Goal: Task Accomplishment & Management: Manage account settings

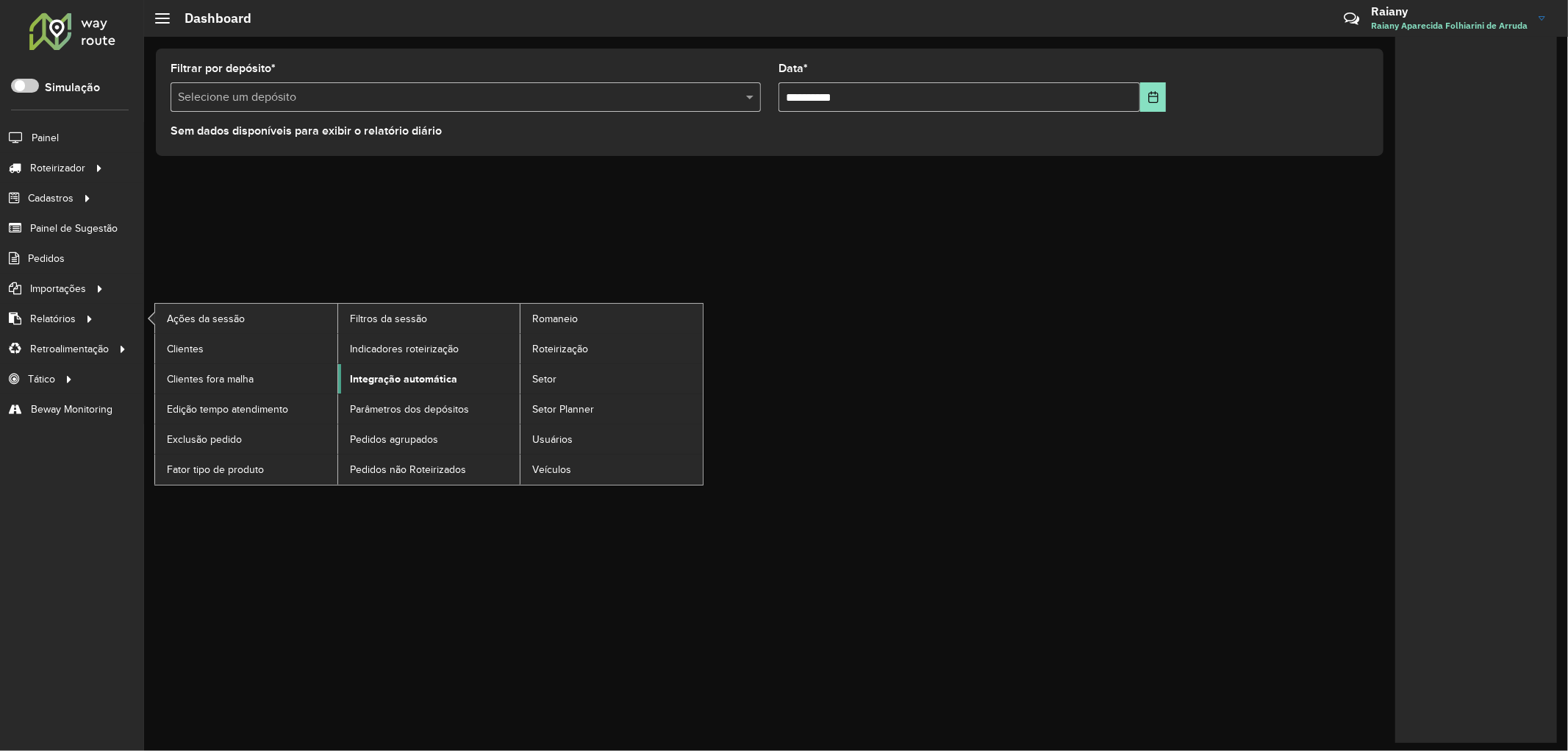
click at [409, 373] on span "Integração automática" at bounding box center [403, 378] width 107 height 16
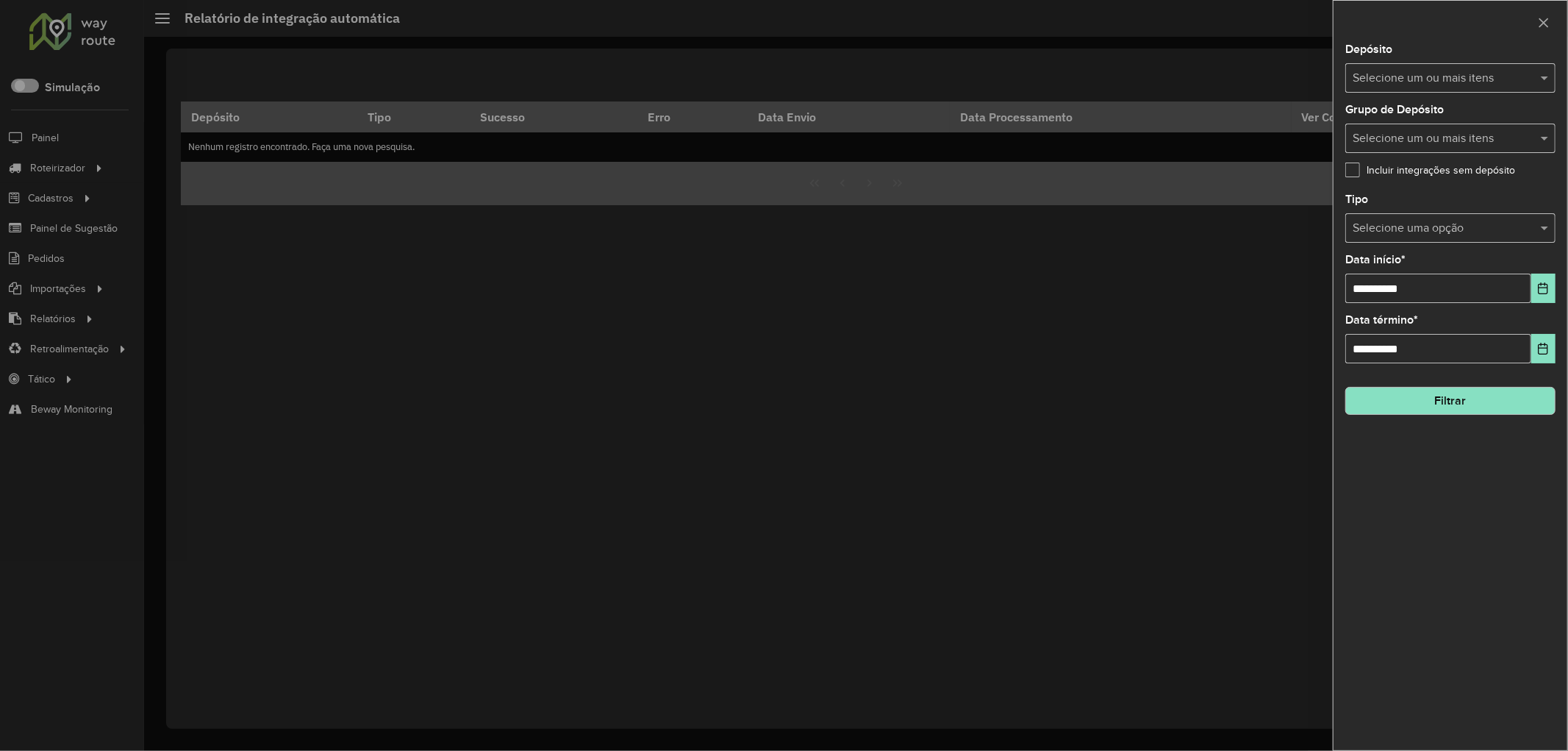
click at [1415, 79] on input "text" at bounding box center [1443, 78] width 188 height 18
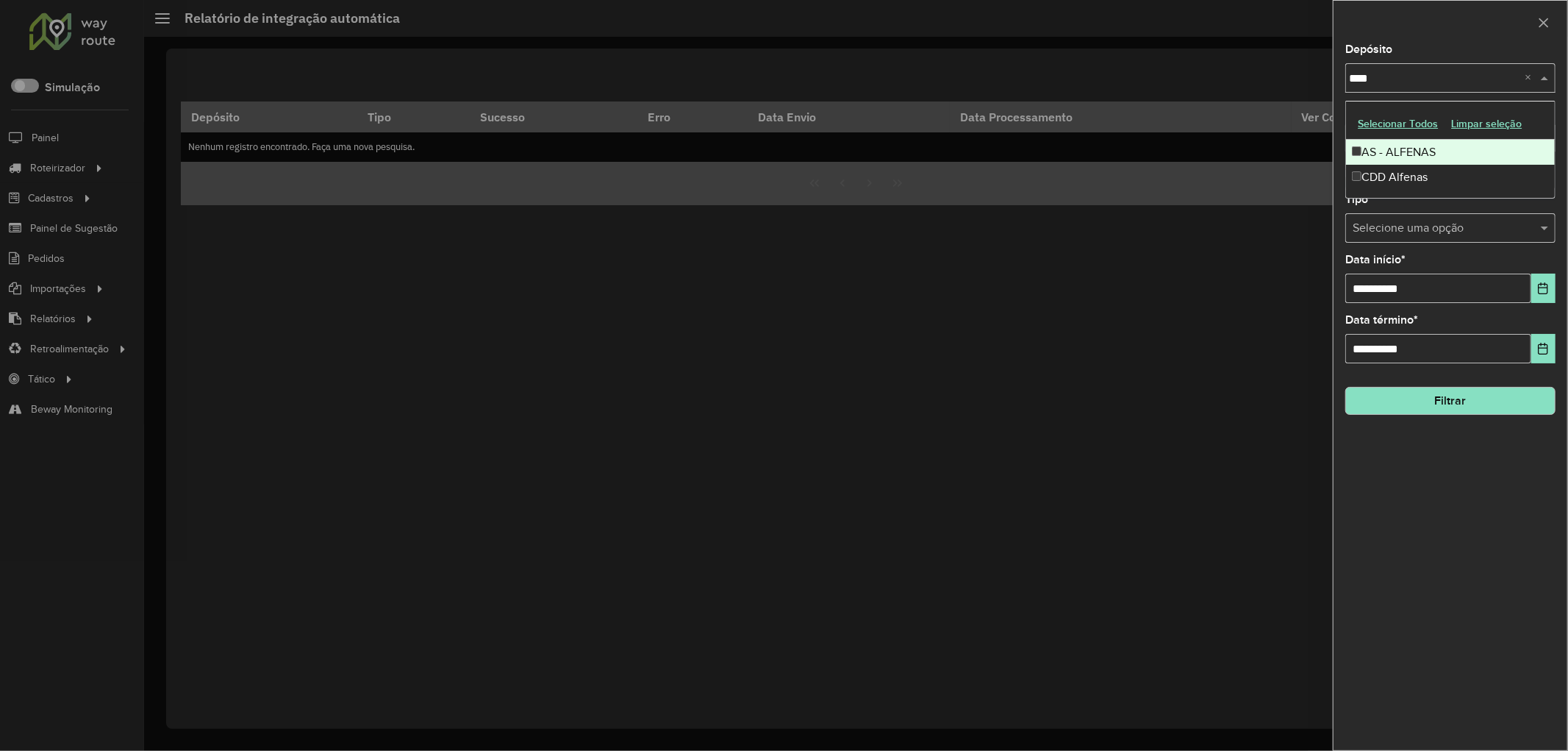
type input "*****"
click at [1411, 170] on div "CDD Alfenas" at bounding box center [1451, 177] width 209 height 25
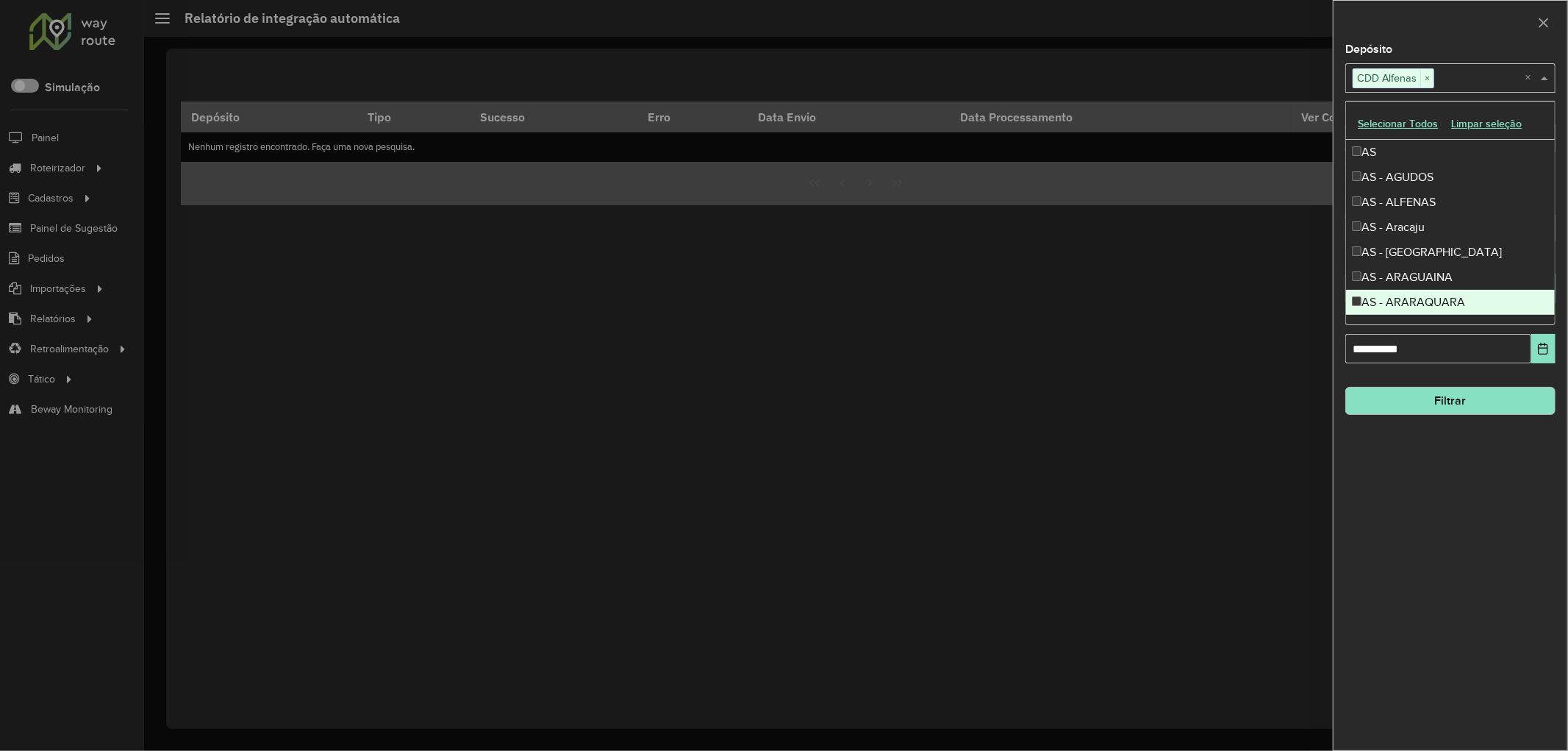
drag, startPoint x: 1430, startPoint y: 511, endPoint x: 1423, endPoint y: 504, distance: 9.9
click at [1428, 511] on div "**********" at bounding box center [1450, 397] width 234 height 706
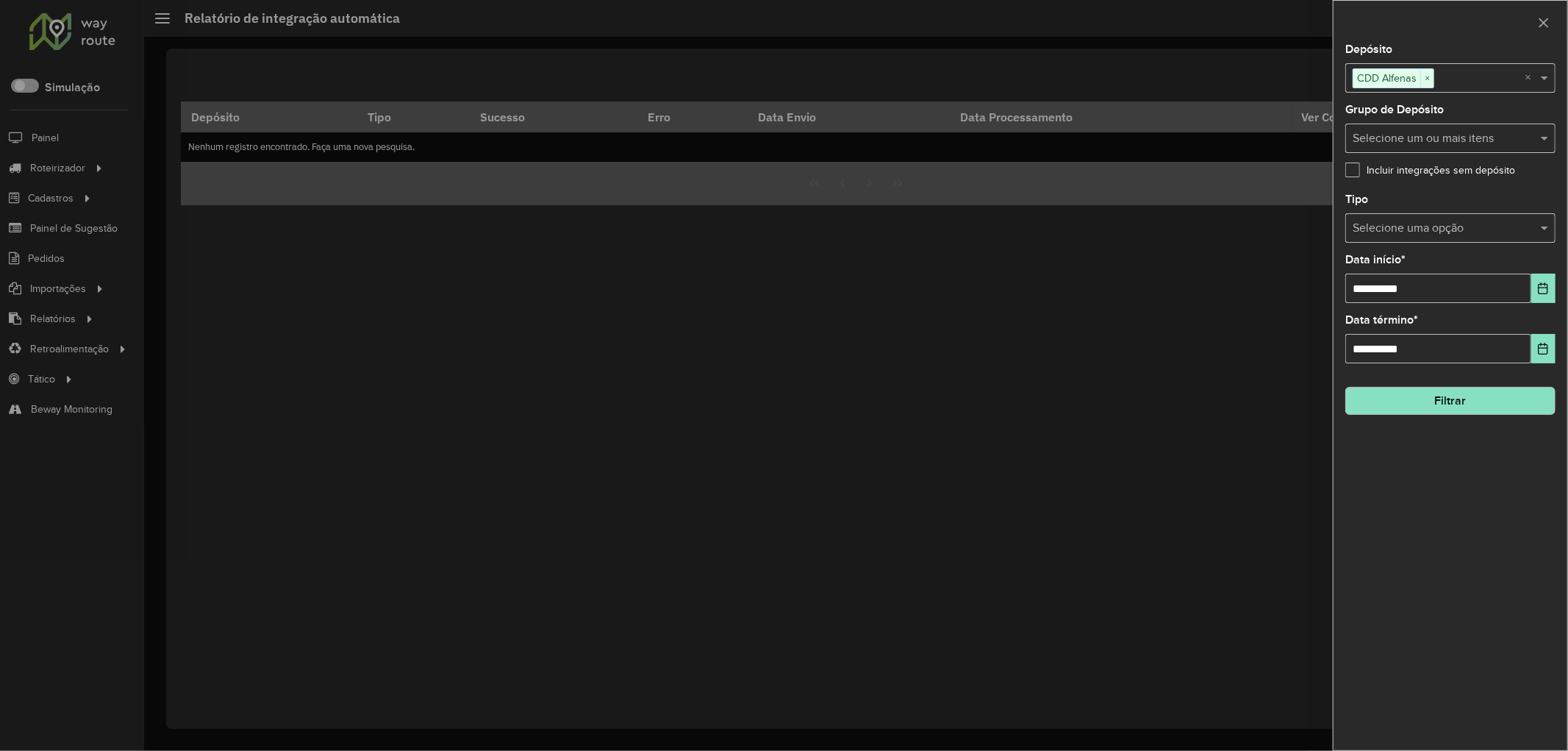
click at [1417, 222] on input "text" at bounding box center [1436, 228] width 166 height 18
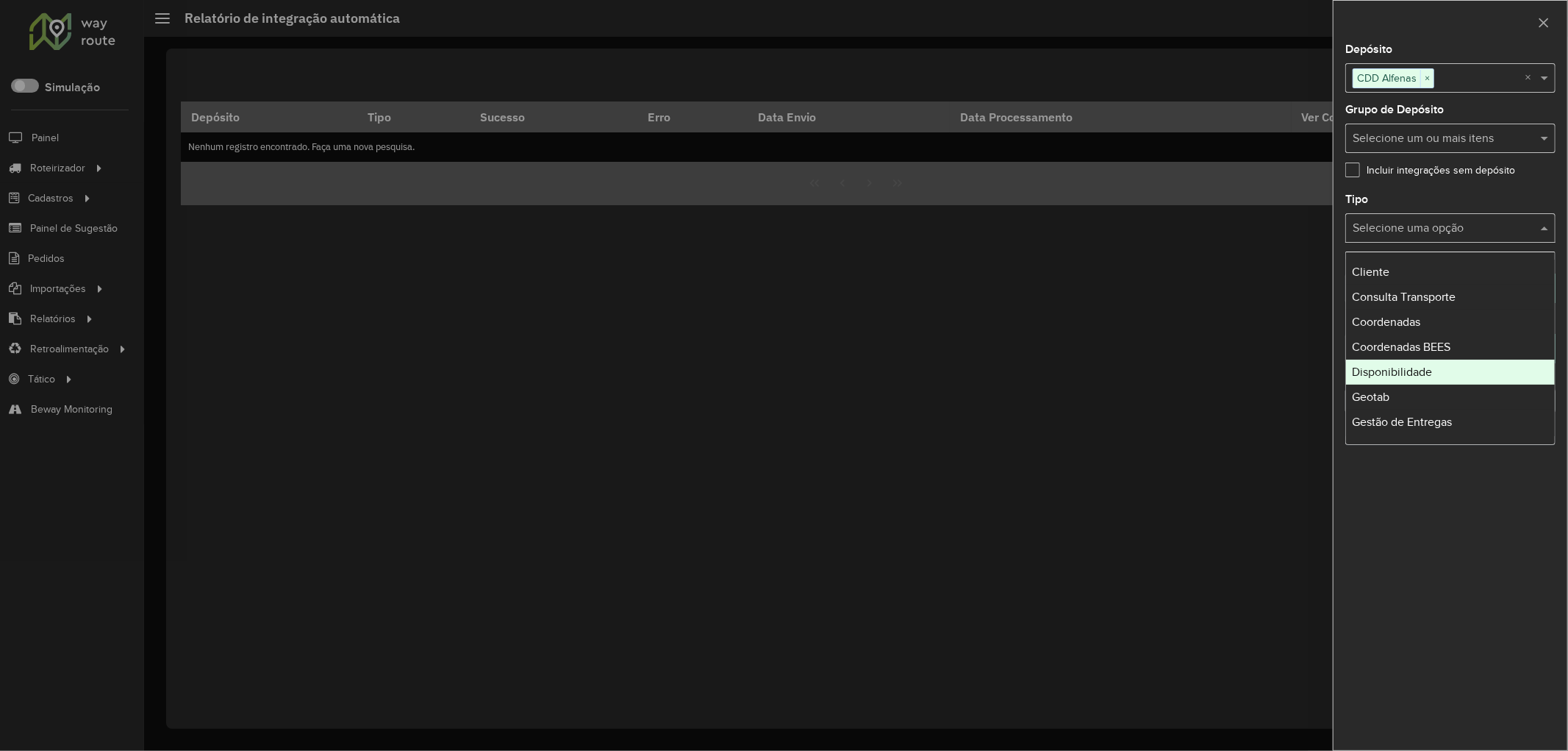
click at [1399, 376] on span "Disponibilidade" at bounding box center [1392, 371] width 80 height 12
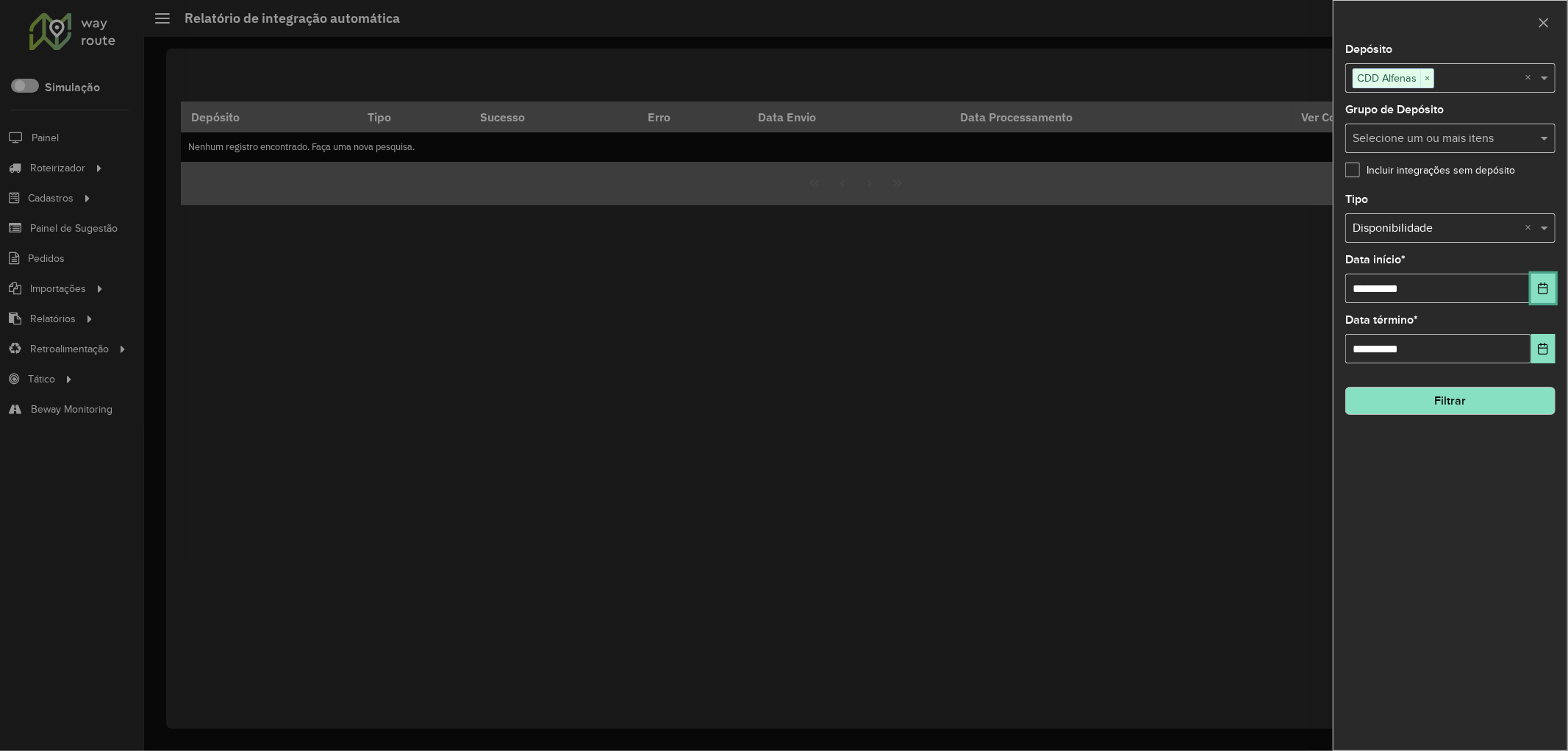
click at [1541, 282] on button "Choose Date" at bounding box center [1544, 289] width 24 height 30
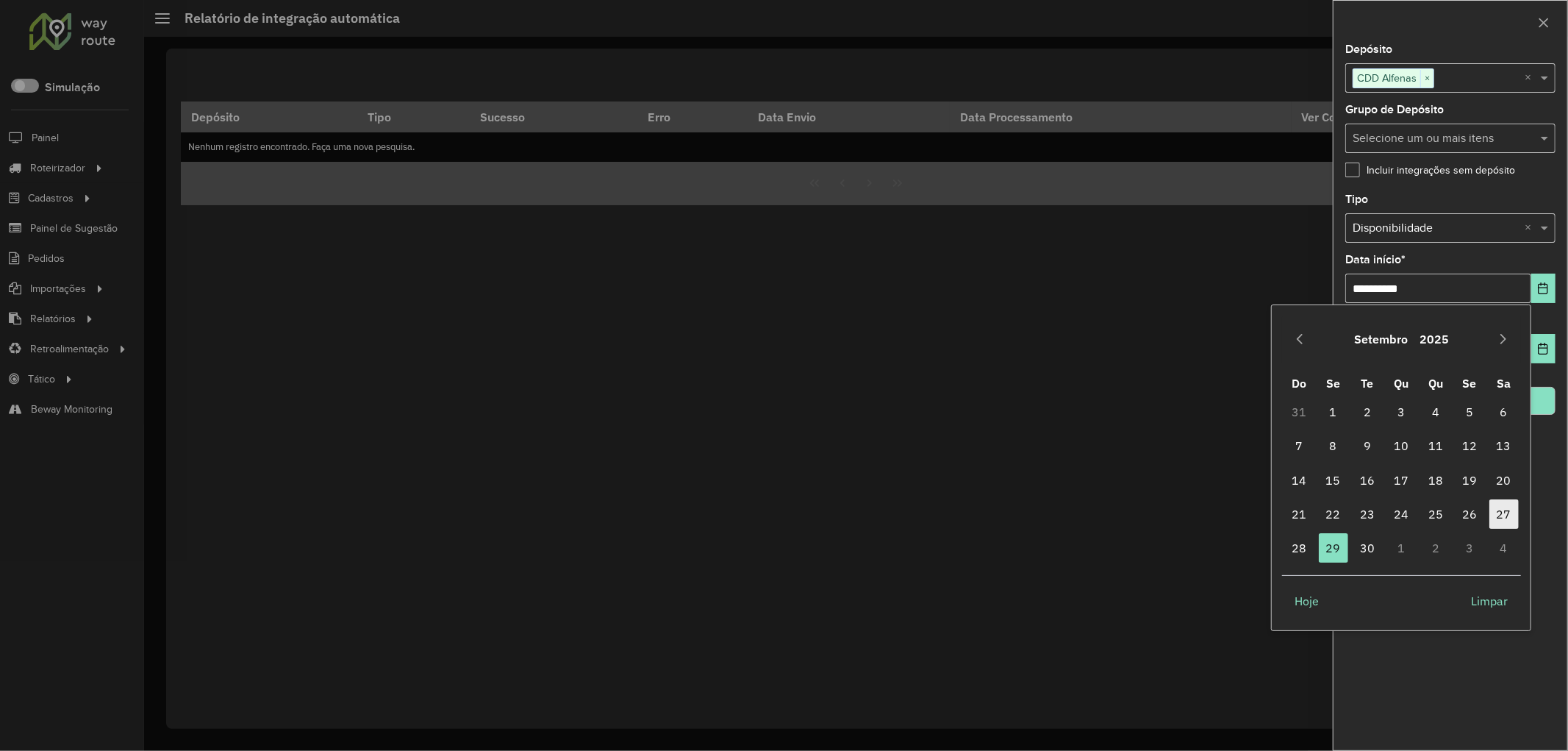
click at [1500, 517] on span "27" at bounding box center [1505, 514] width 30 height 30
type input "**********"
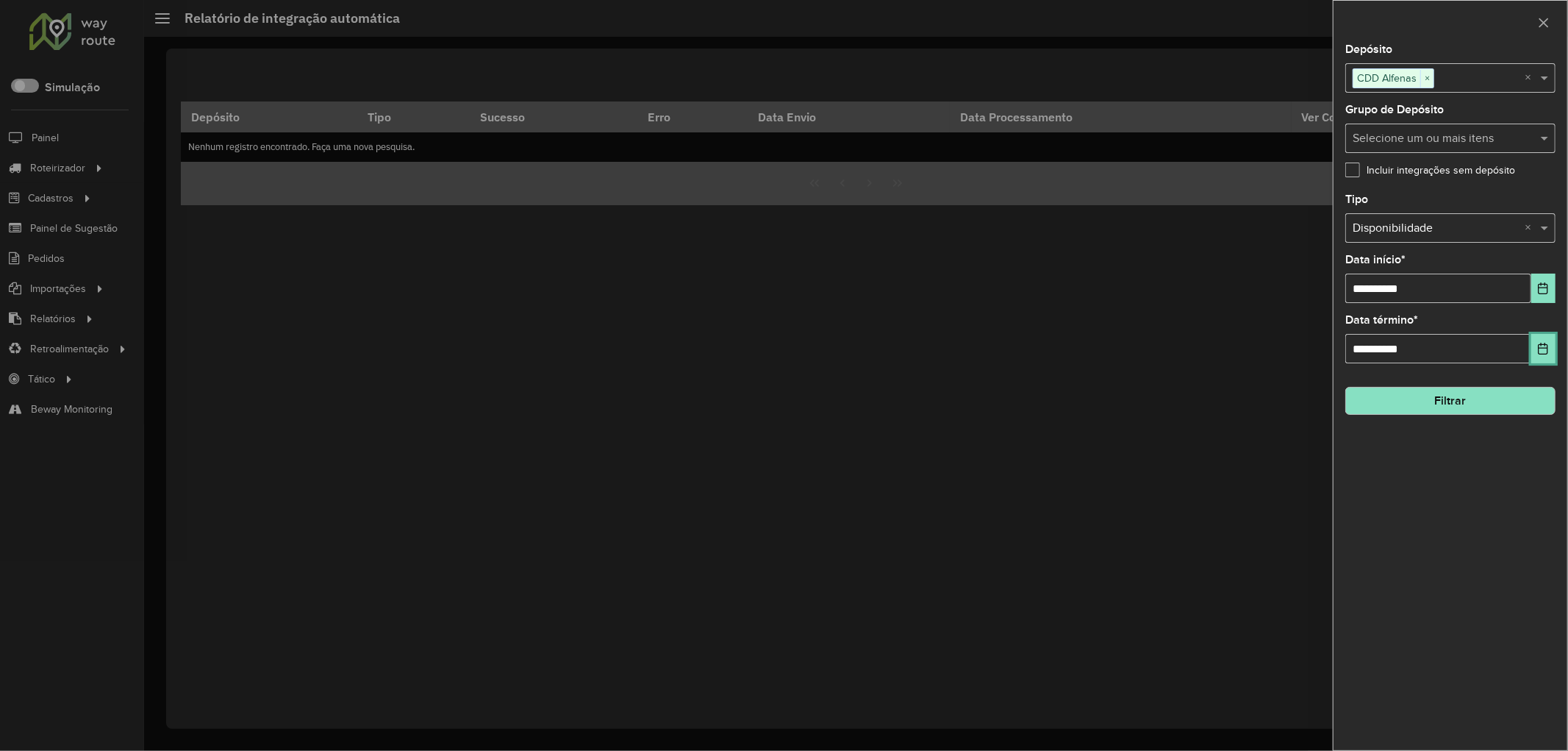
click at [1538, 349] on icon "Choose Date" at bounding box center [1543, 348] width 12 height 12
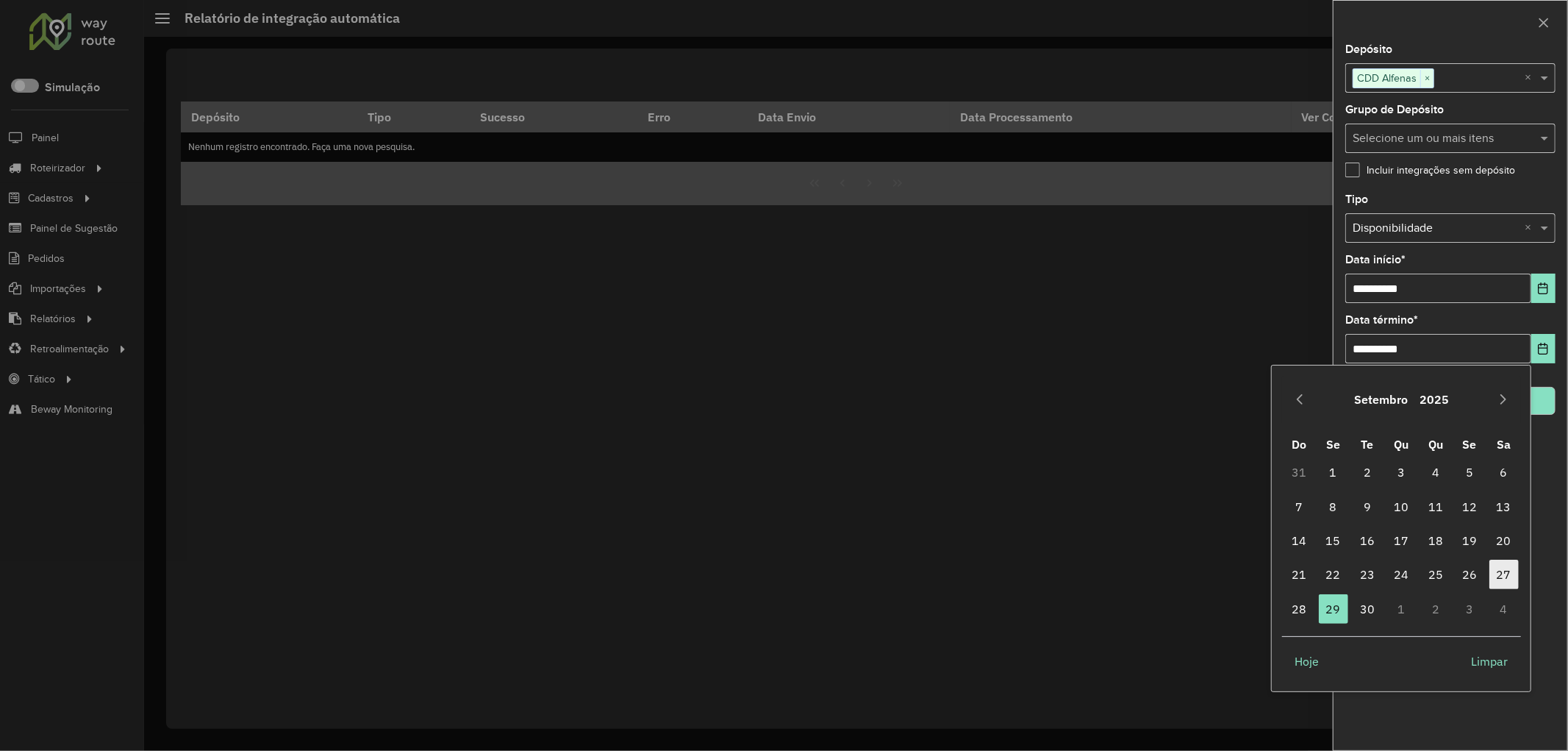
click at [1496, 567] on span "27" at bounding box center [1505, 574] width 30 height 30
type input "**********"
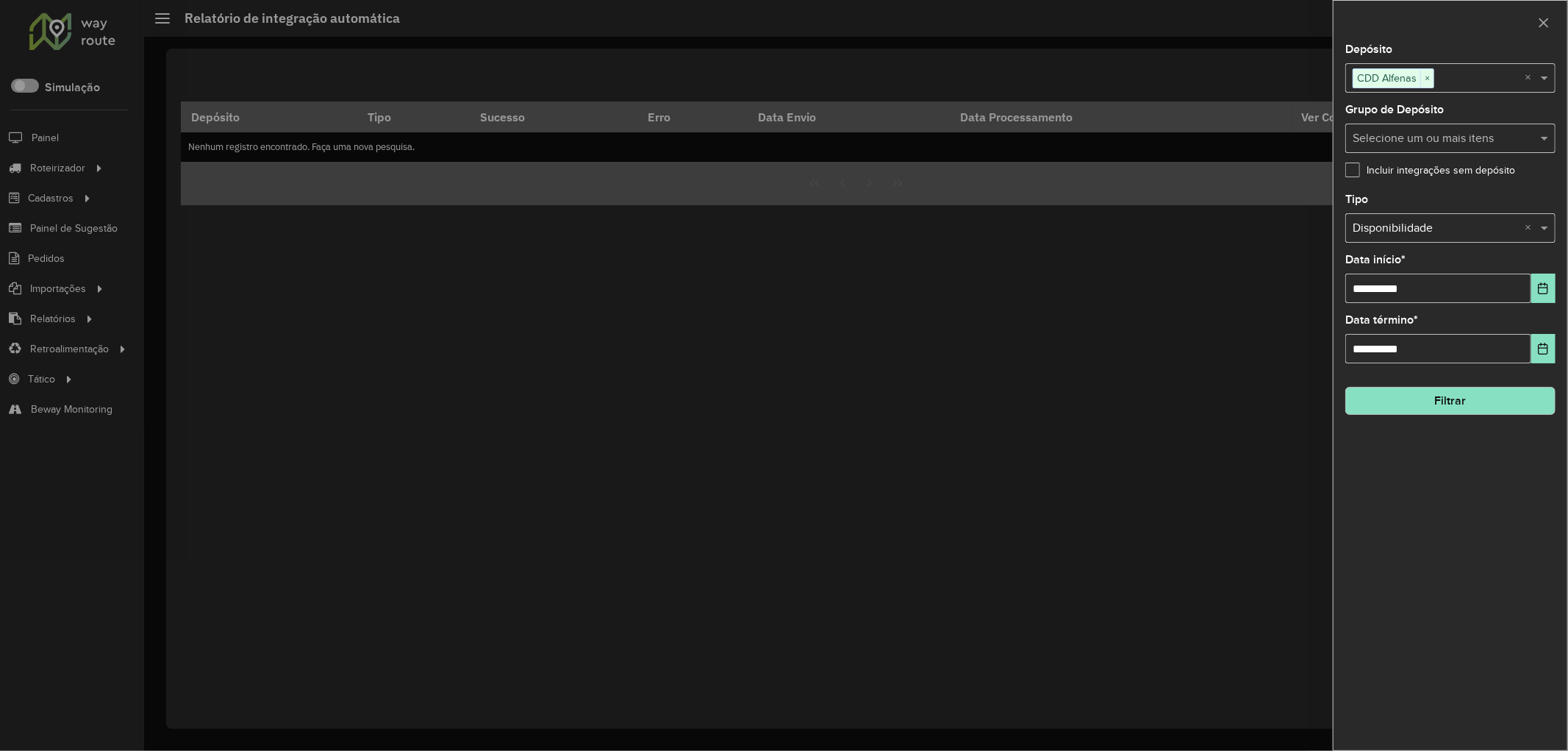
click at [1466, 399] on button "Filtrar" at bounding box center [1451, 401] width 211 height 28
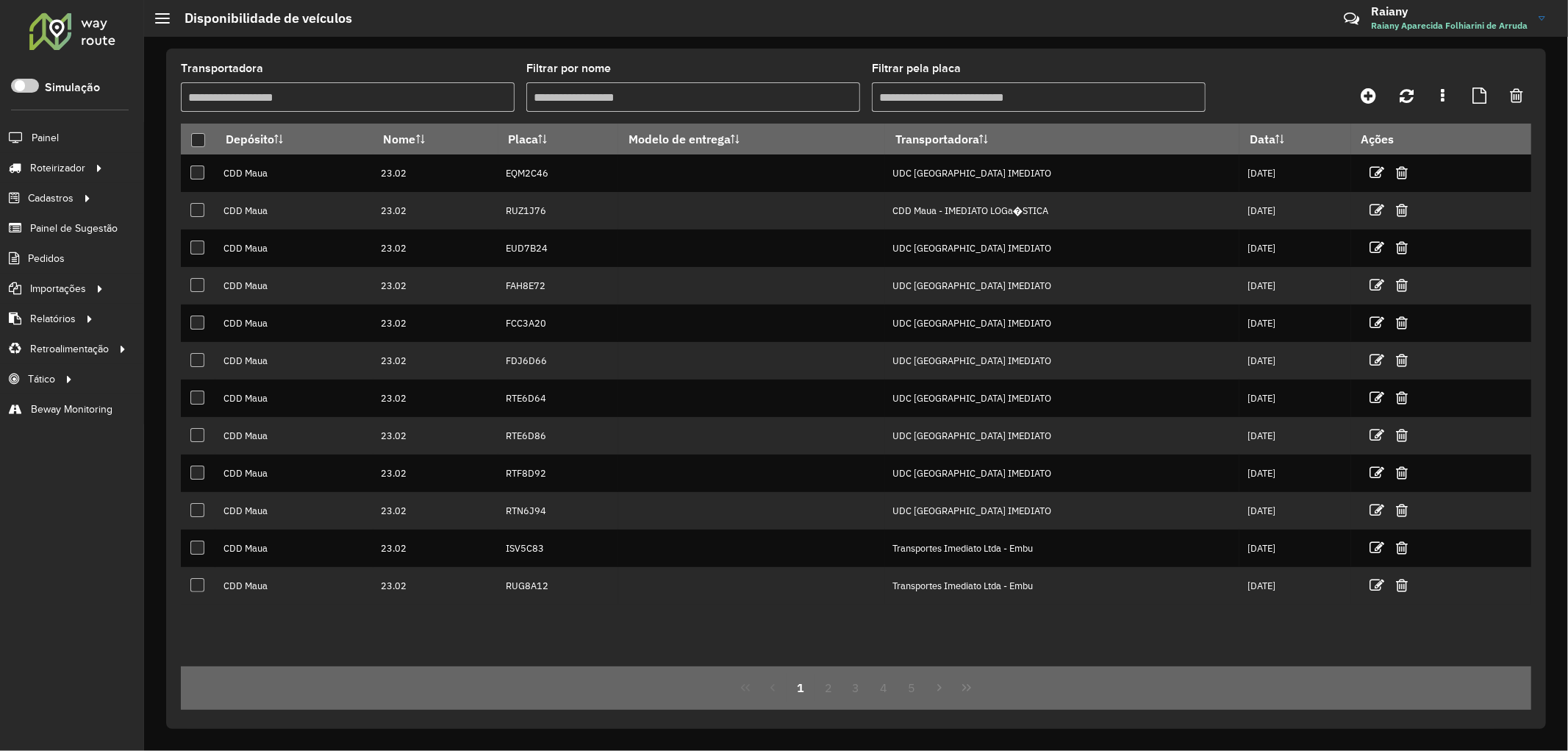
click at [378, 91] on input "Transportadora" at bounding box center [348, 97] width 334 height 30
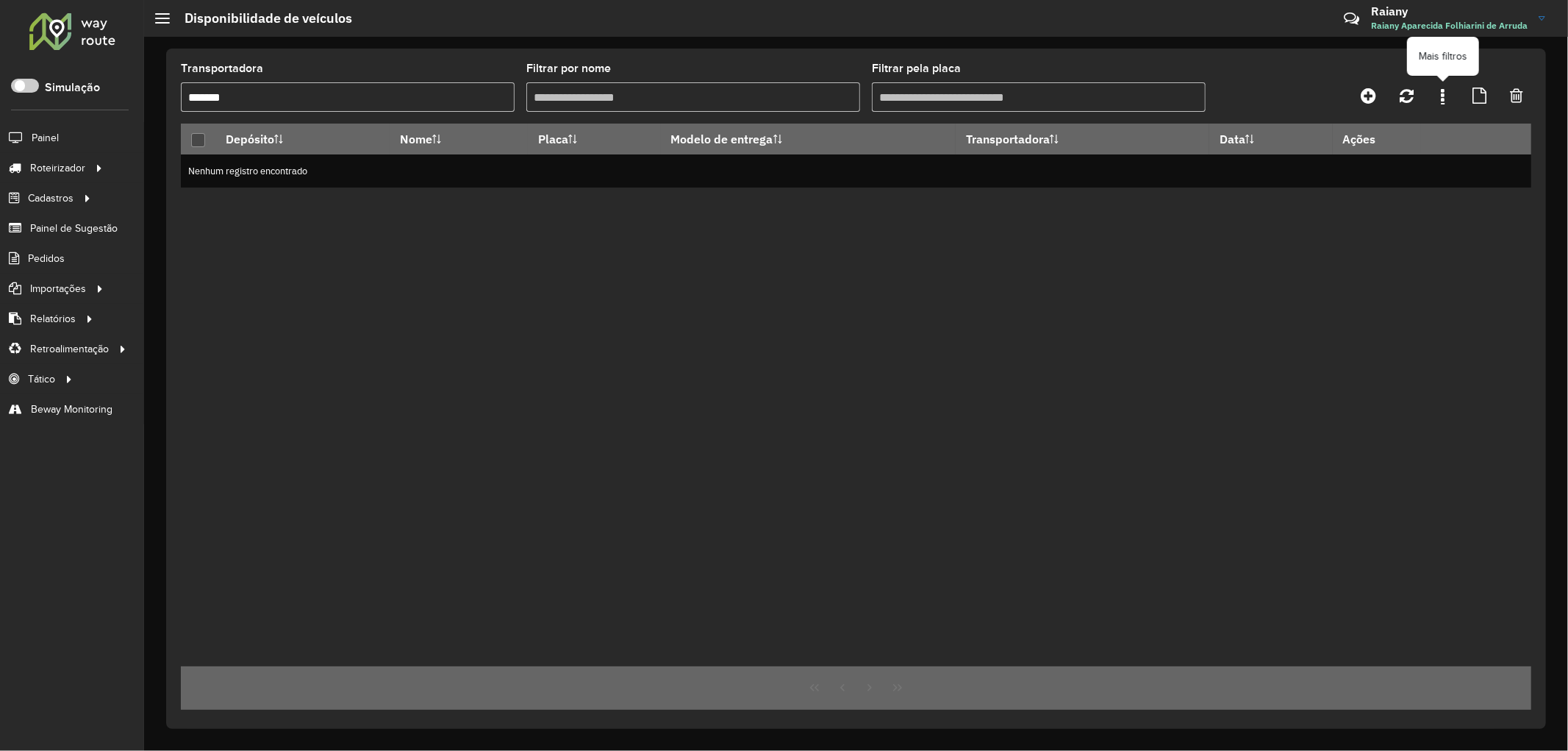
type input "*******"
click at [1450, 100] on link at bounding box center [1443, 95] width 30 height 26
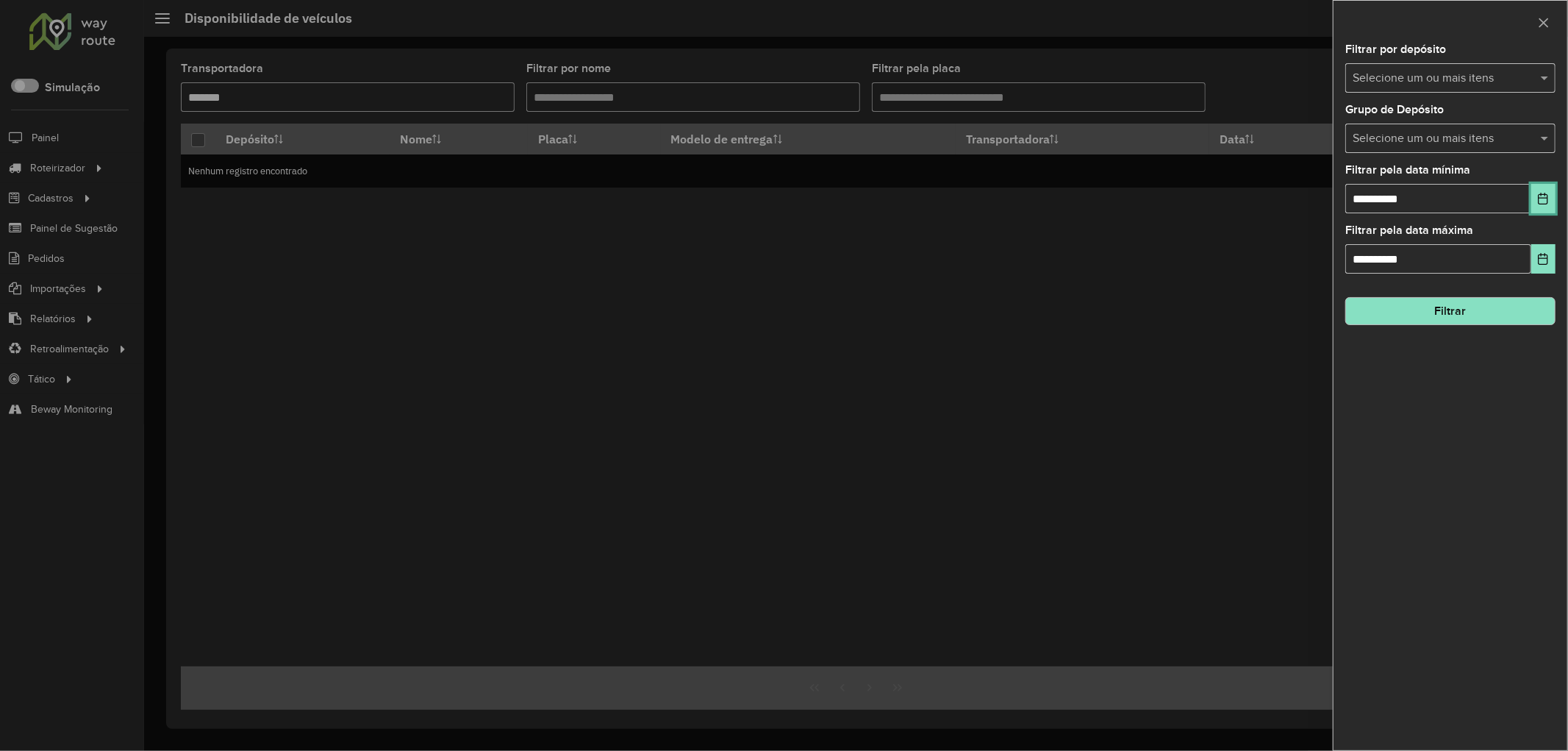
click at [1539, 199] on icon "Choose Date" at bounding box center [1544, 198] width 9 height 12
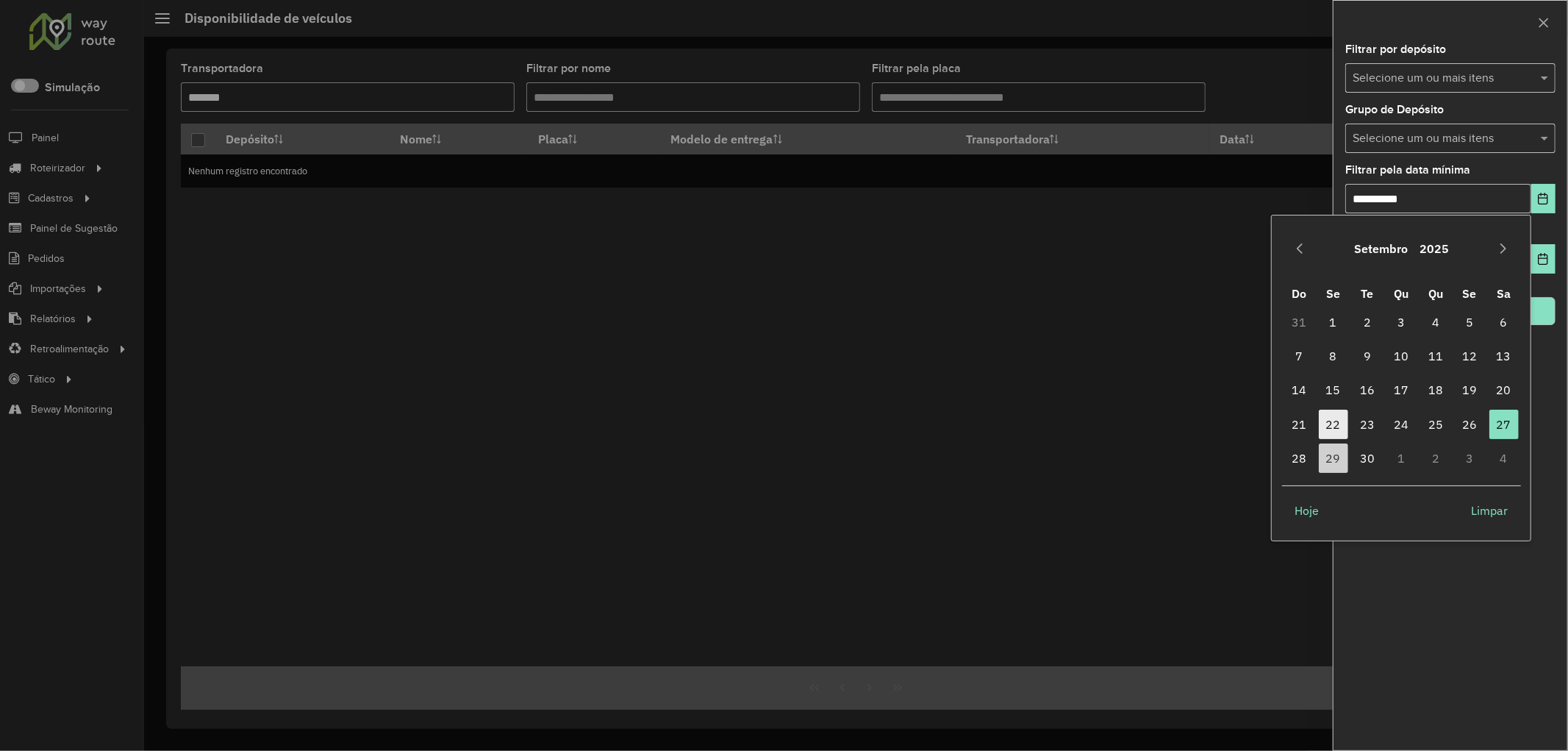
click at [1331, 421] on span "22" at bounding box center [1334, 425] width 30 height 30
type input "**********"
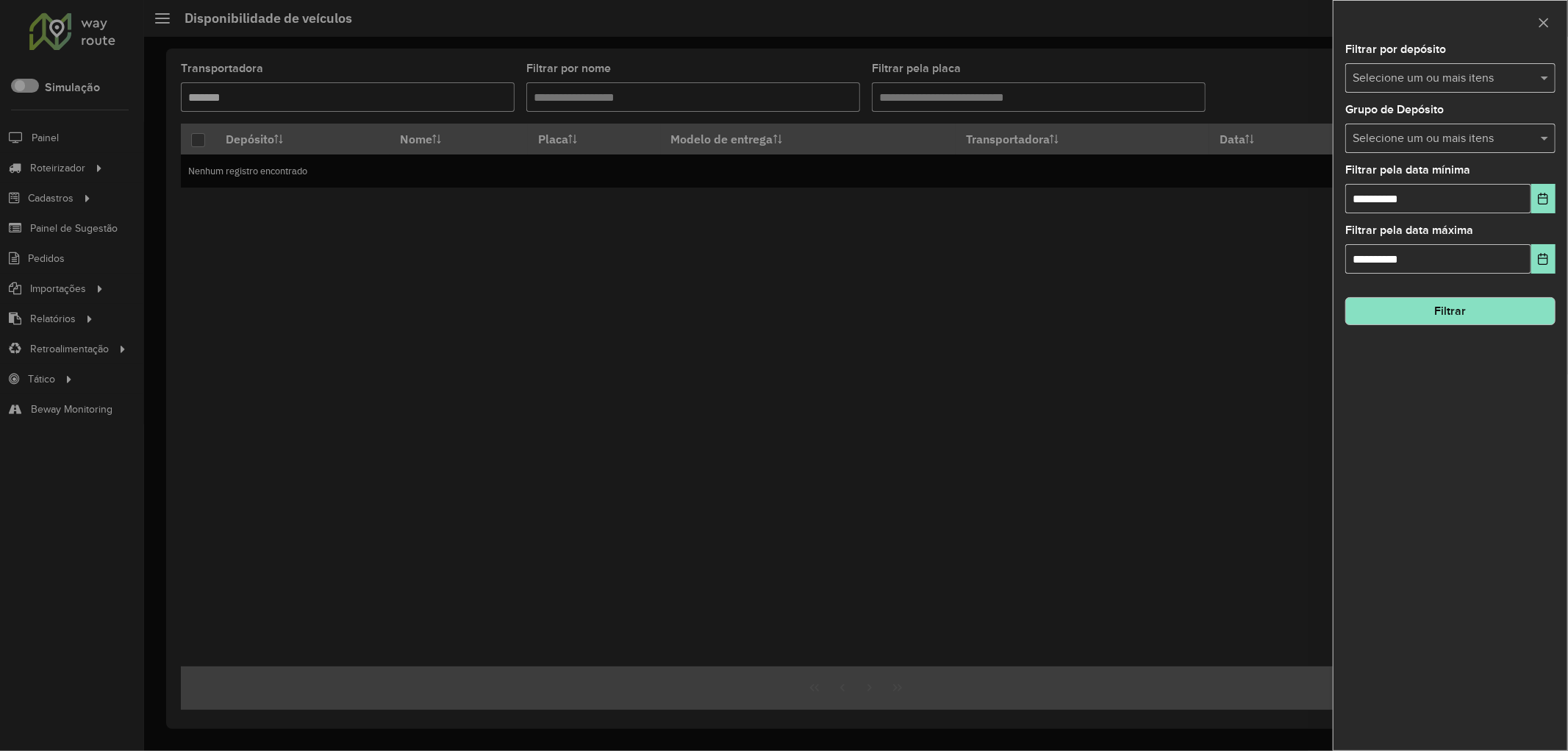
click at [1463, 318] on button "Filtrar" at bounding box center [1451, 311] width 211 height 28
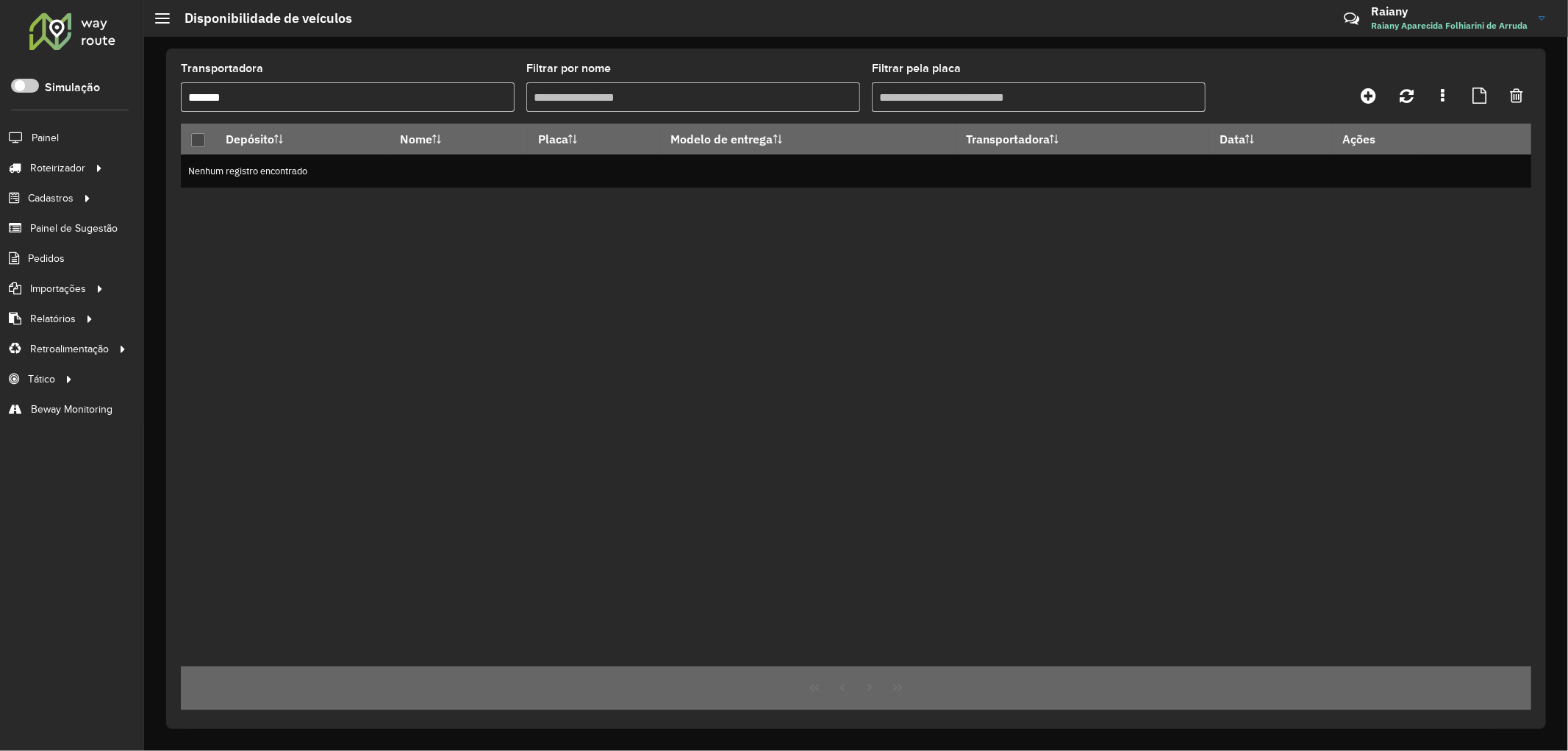
drag, startPoint x: 251, startPoint y: 106, endPoint x: 113, endPoint y: 106, distance: 138.0
click at [113, 106] on div "Roteirizador AmbevTech Simulação Painel Roteirizador Entregas Vendas Cadastros …" at bounding box center [784, 376] width 1568 height 751
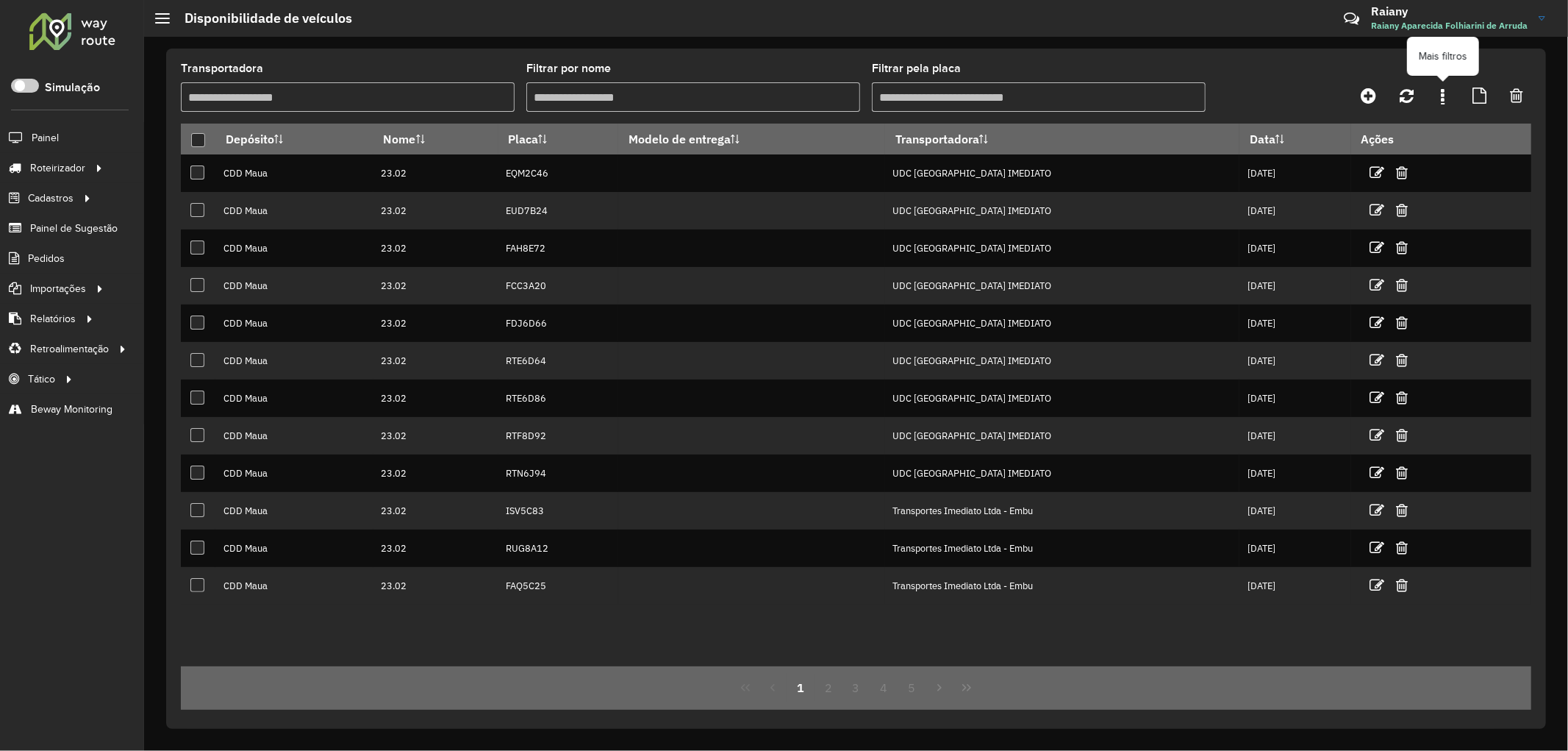
click at [1445, 98] on link at bounding box center [1443, 95] width 30 height 26
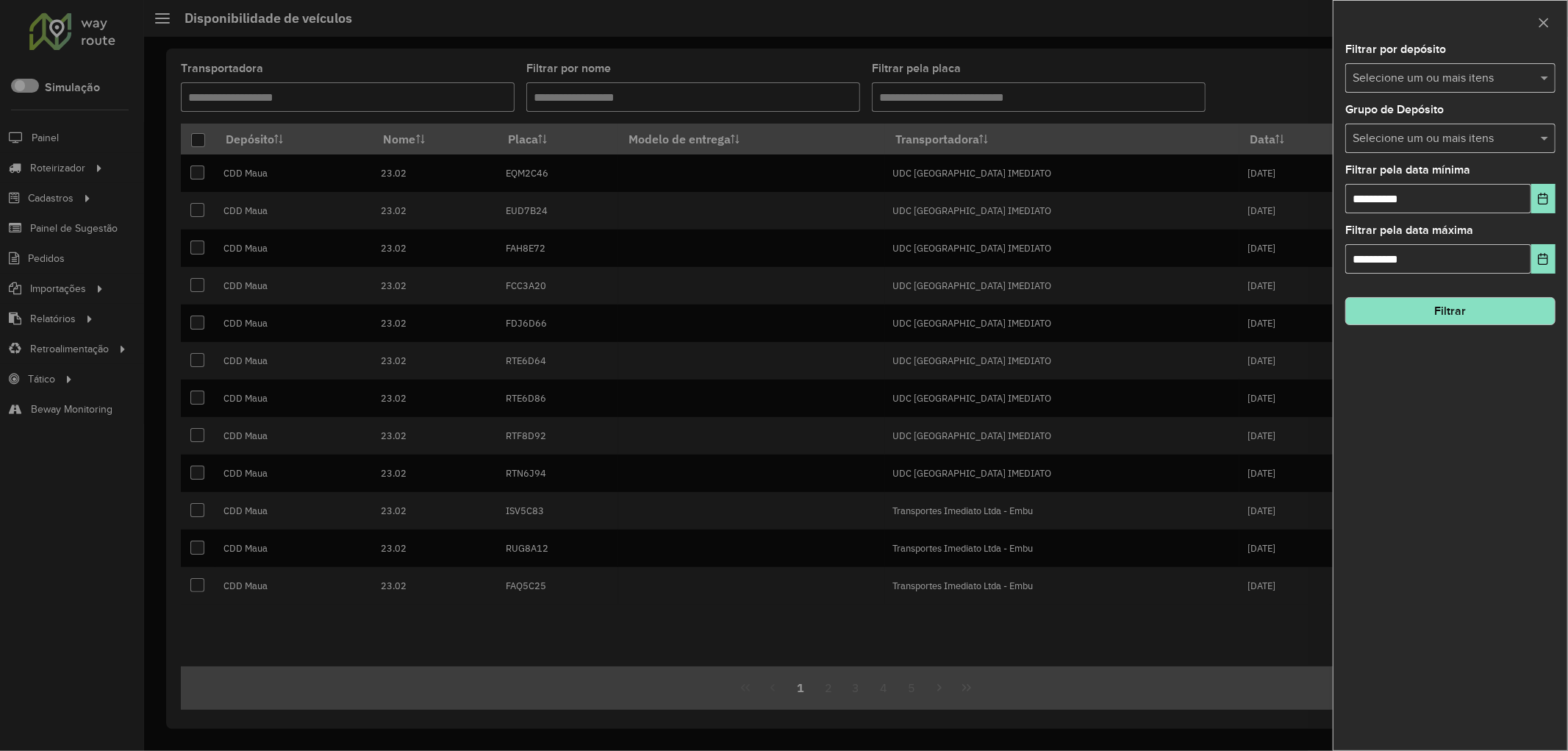
click at [1376, 79] on input "text" at bounding box center [1443, 78] width 188 height 18
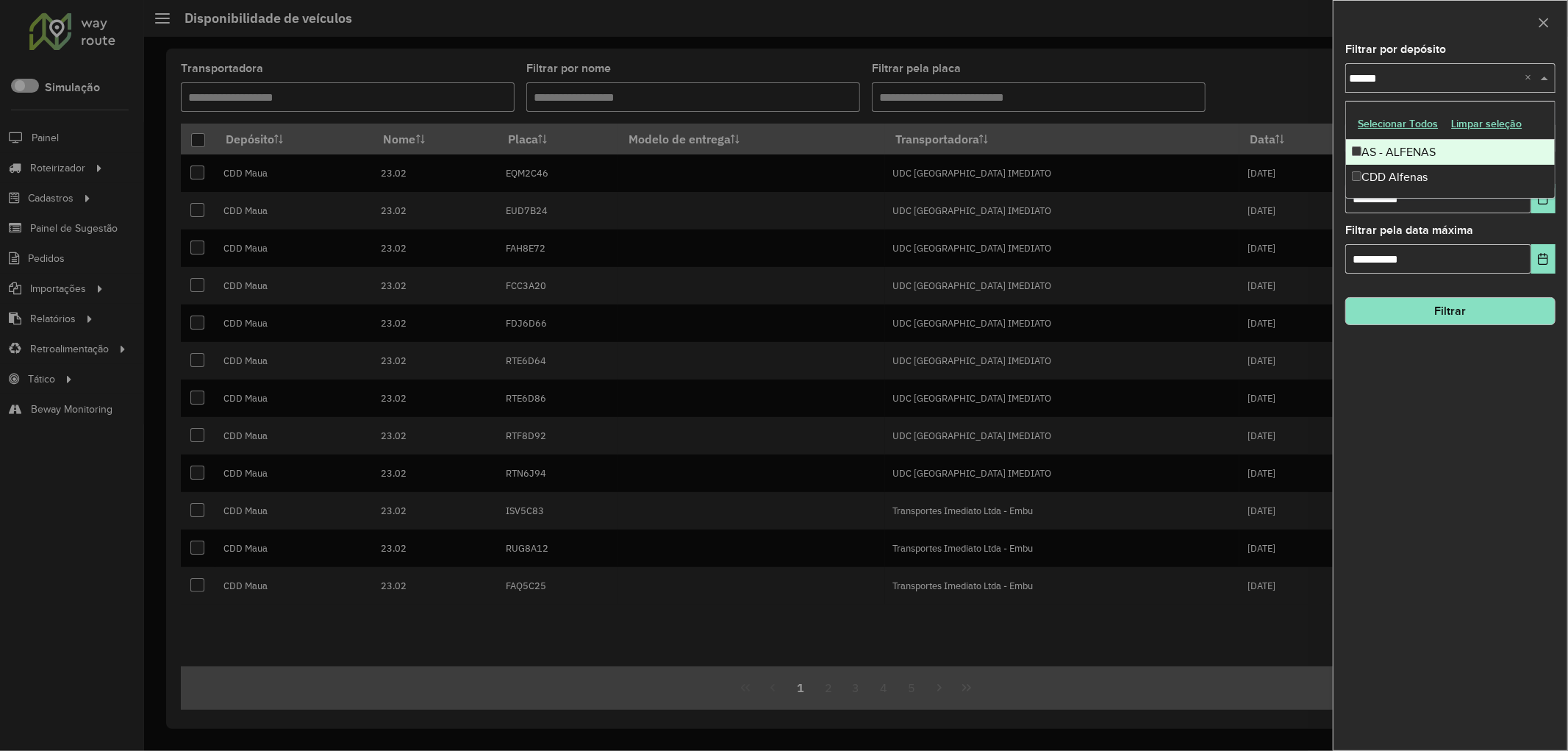
type input "*******"
click at [1404, 178] on div "CDD Alfenas" at bounding box center [1451, 177] width 209 height 25
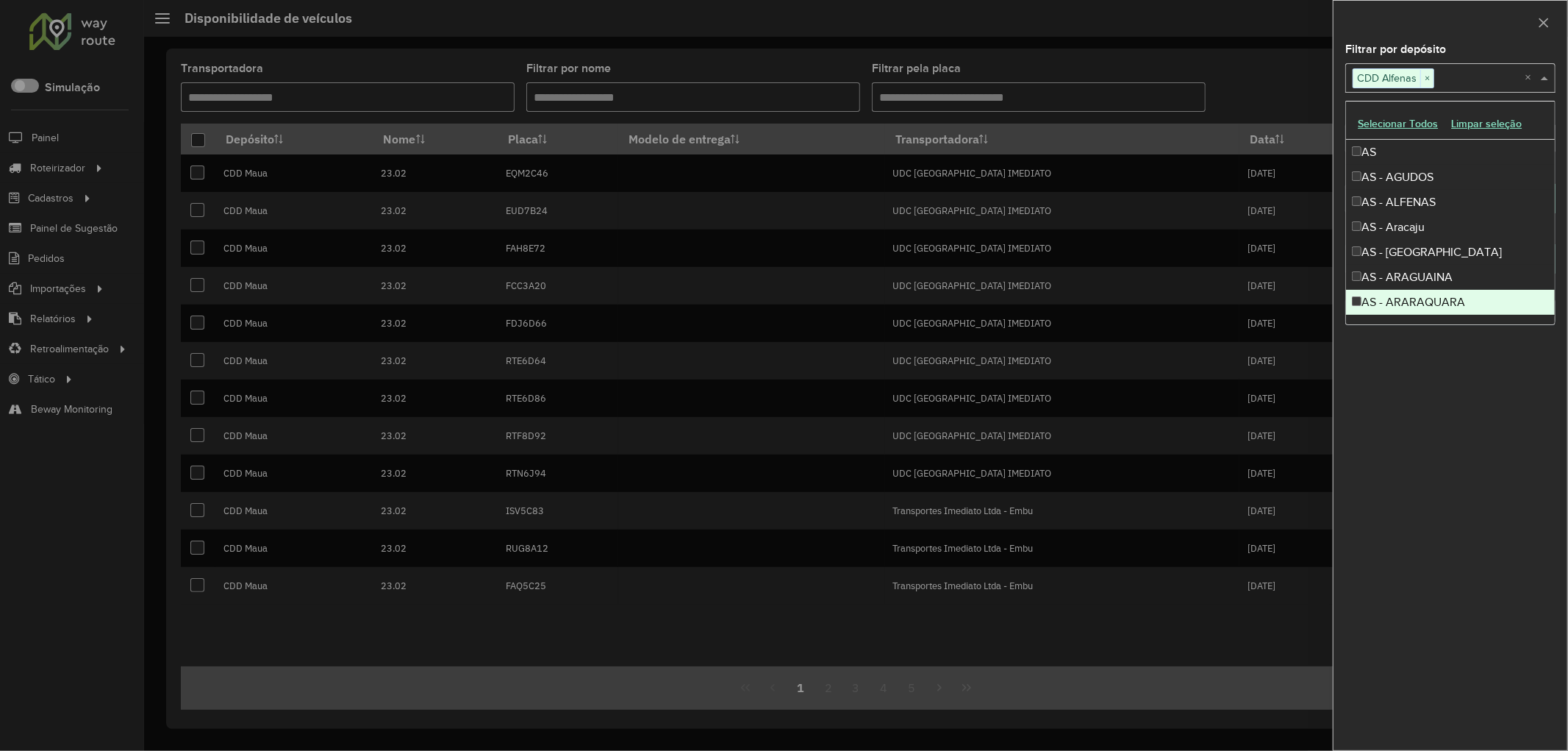
click at [1403, 438] on div "**********" at bounding box center [1450, 397] width 234 height 706
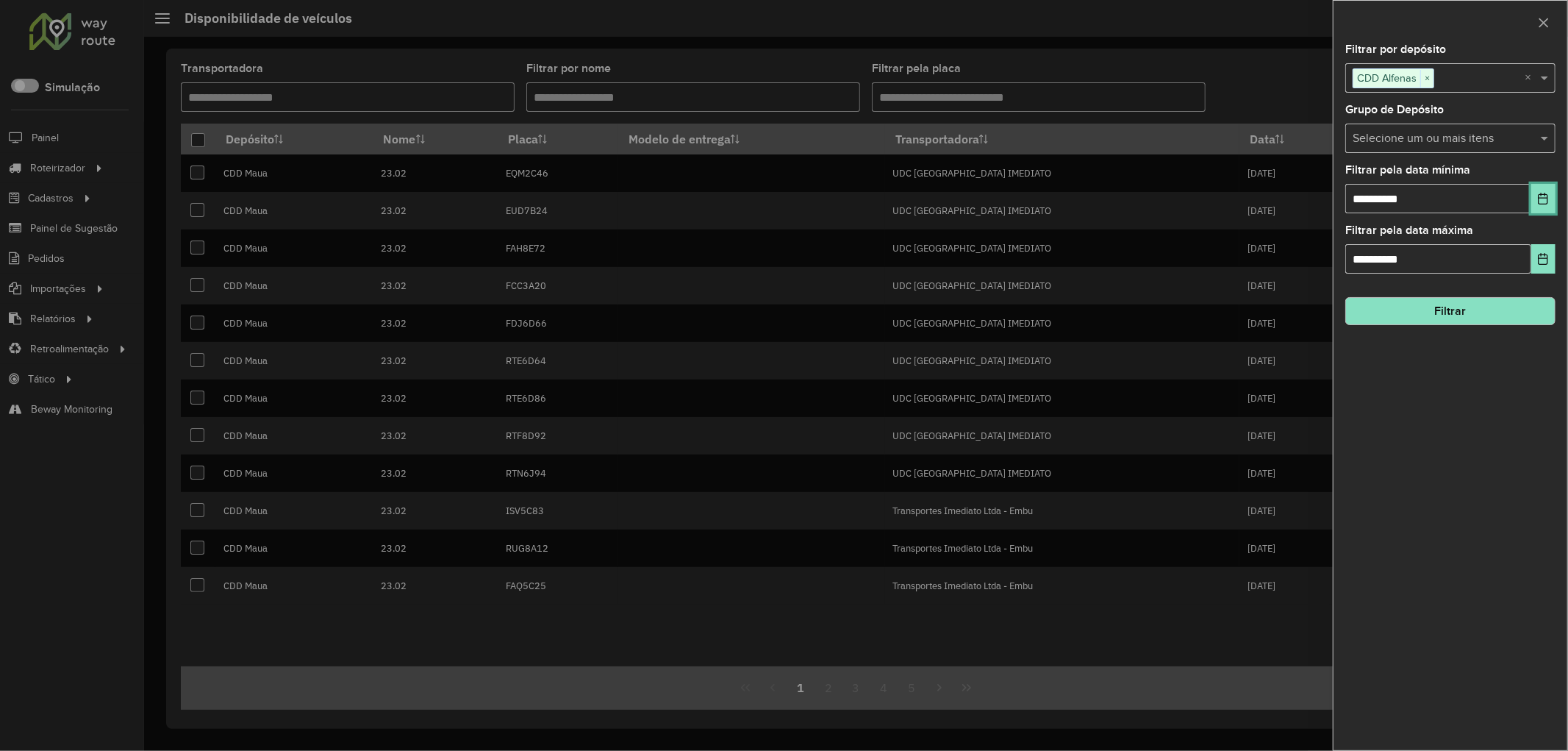
click at [1551, 195] on button "Choose Date" at bounding box center [1544, 198] width 24 height 30
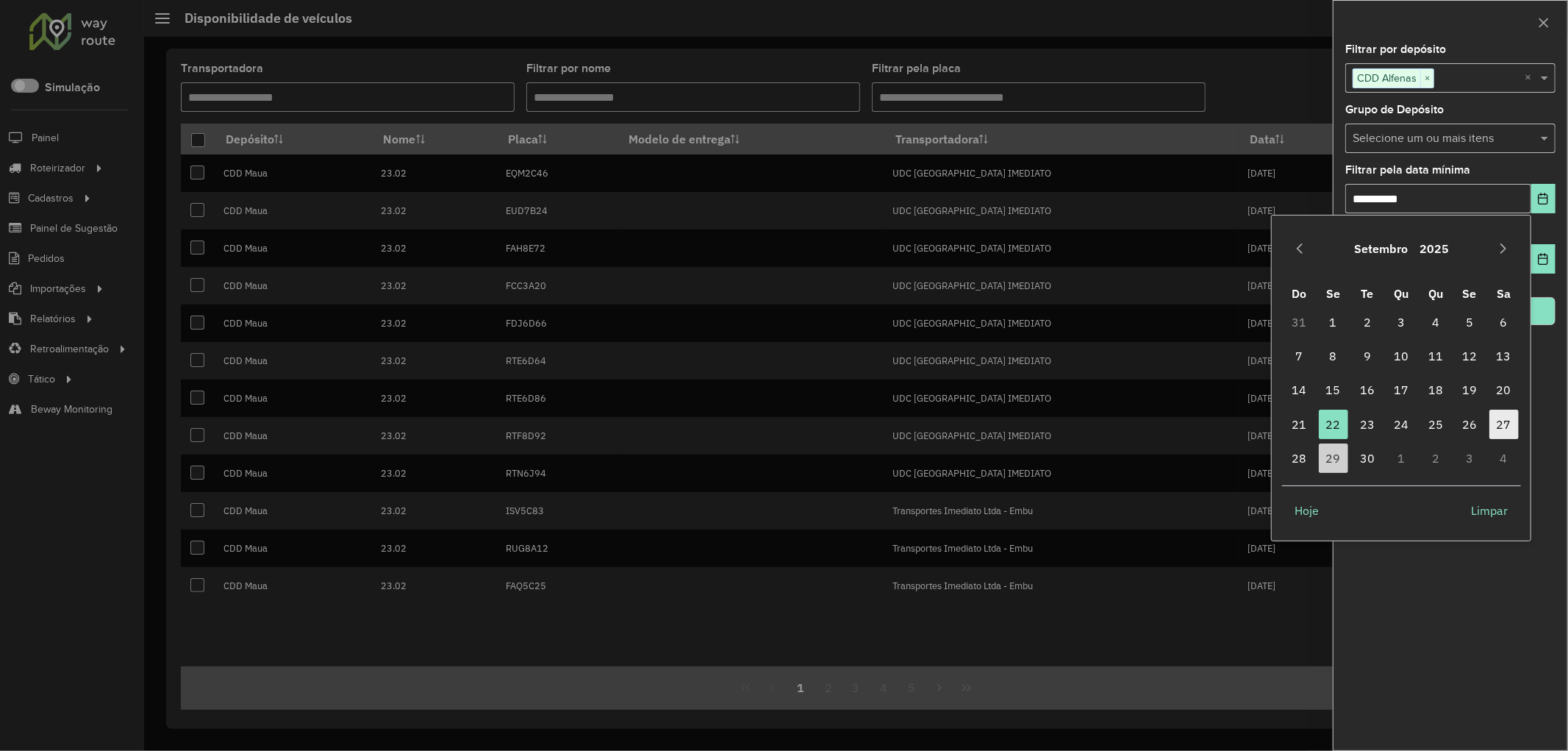
click at [1507, 421] on span "27" at bounding box center [1505, 425] width 30 height 30
type input "**********"
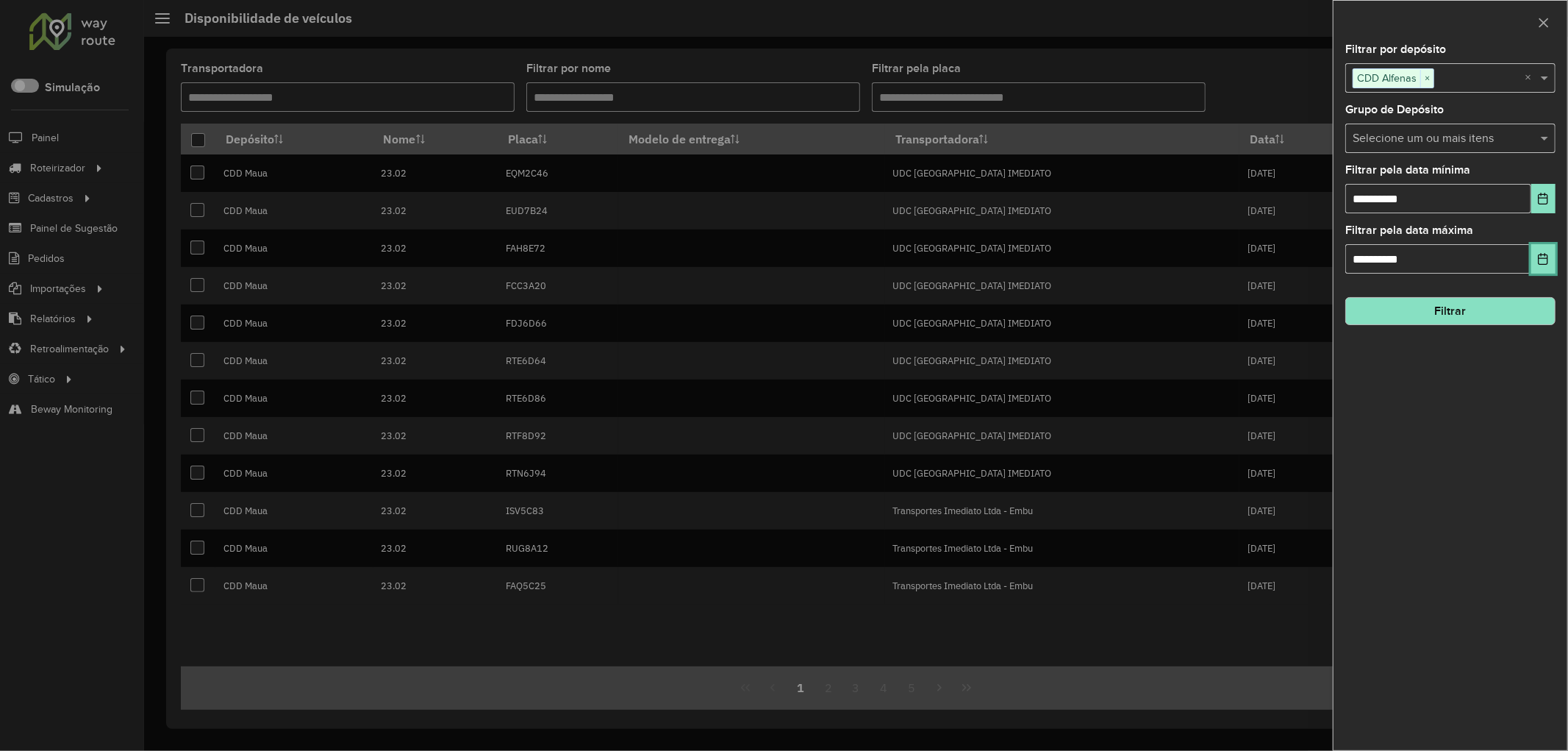
click at [1538, 263] on icon "Choose Date" at bounding box center [1543, 258] width 12 height 12
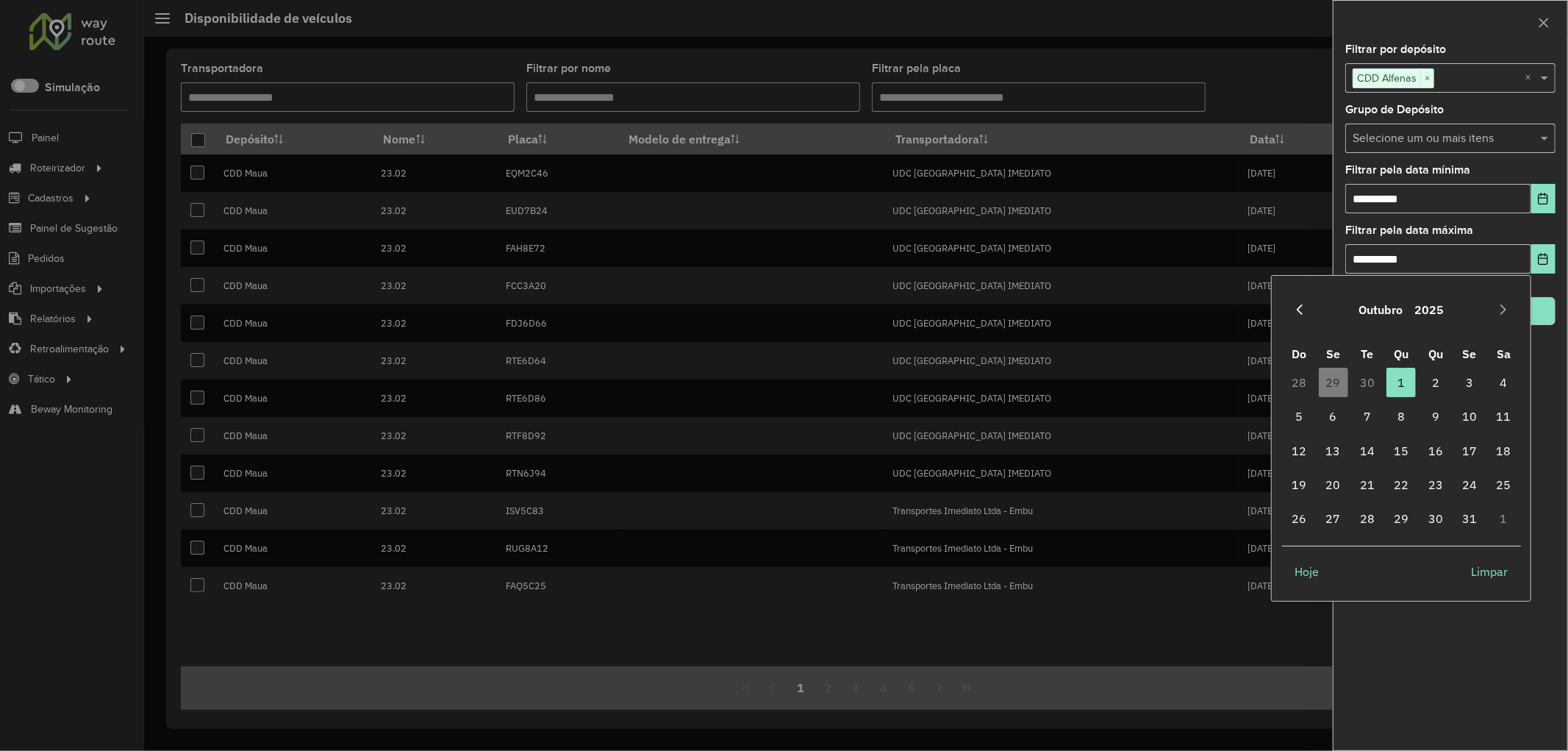
click at [1298, 309] on icon "Previous Month" at bounding box center [1300, 309] width 6 height 10
click at [1497, 483] on span "27" at bounding box center [1505, 485] width 30 height 30
type input "**********"
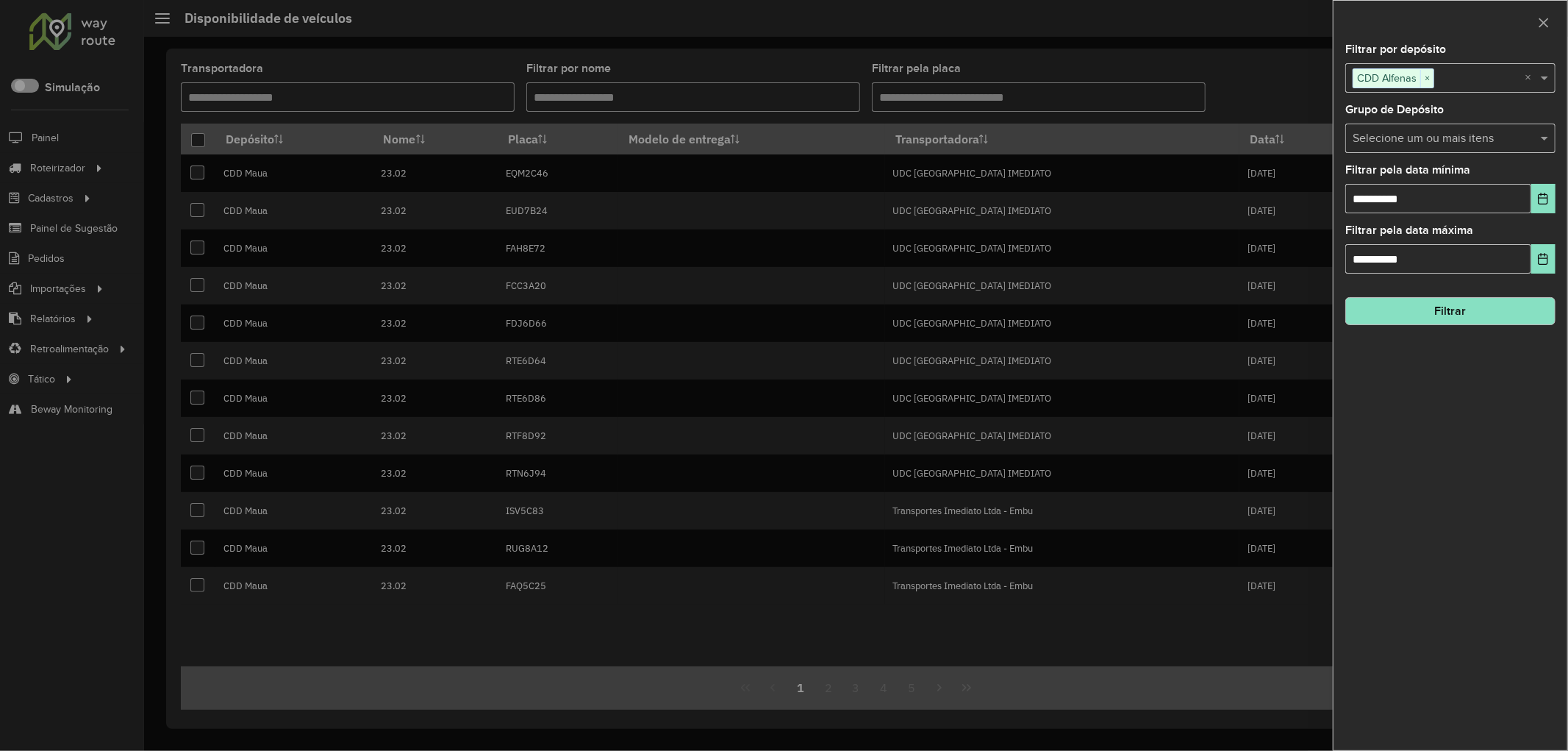
click at [1459, 319] on button "Filtrar" at bounding box center [1451, 311] width 211 height 28
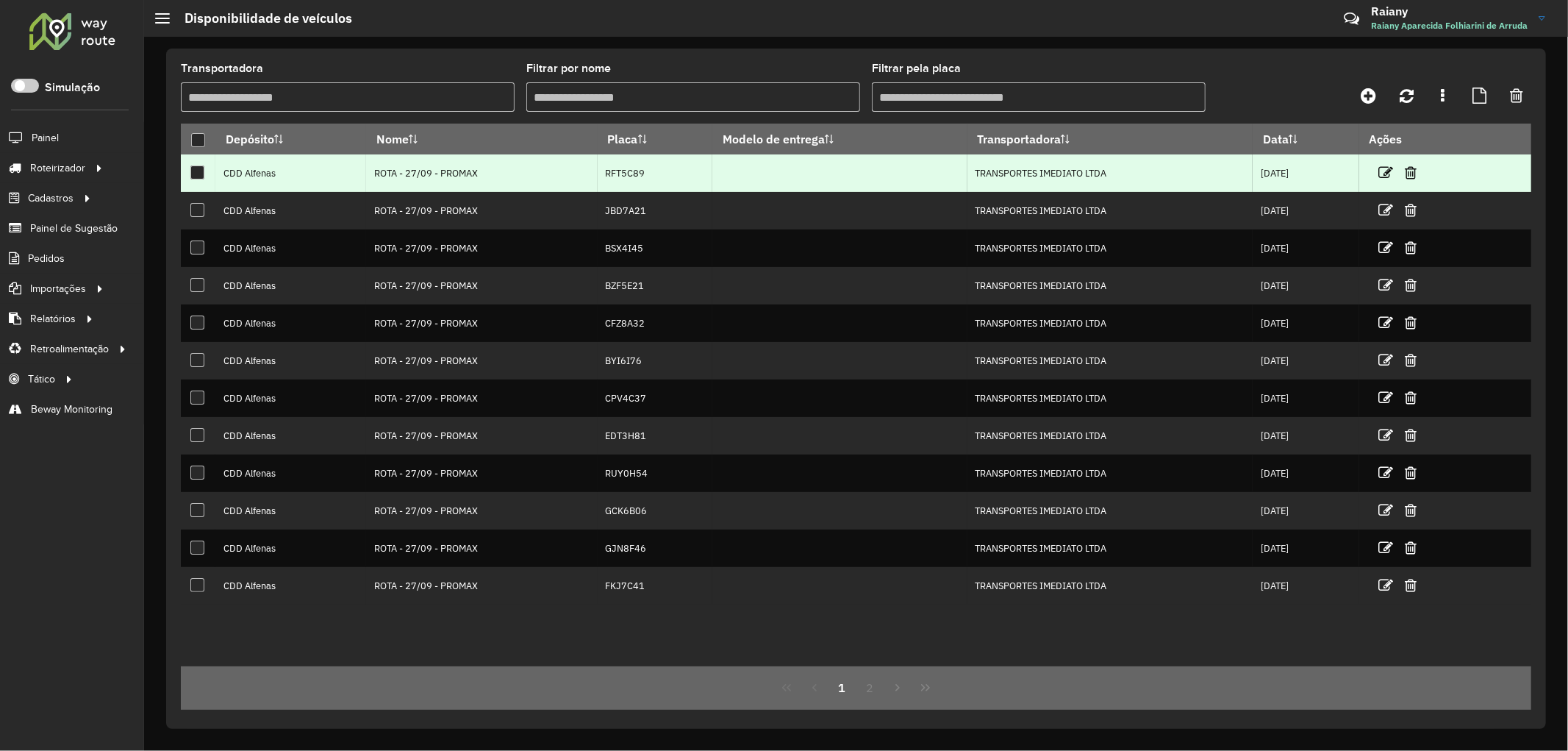
drag, startPoint x: 596, startPoint y: 174, endPoint x: 643, endPoint y: 180, distance: 47.4
click at [643, 180] on td "RFT5C89" at bounding box center [655, 173] width 115 height 37
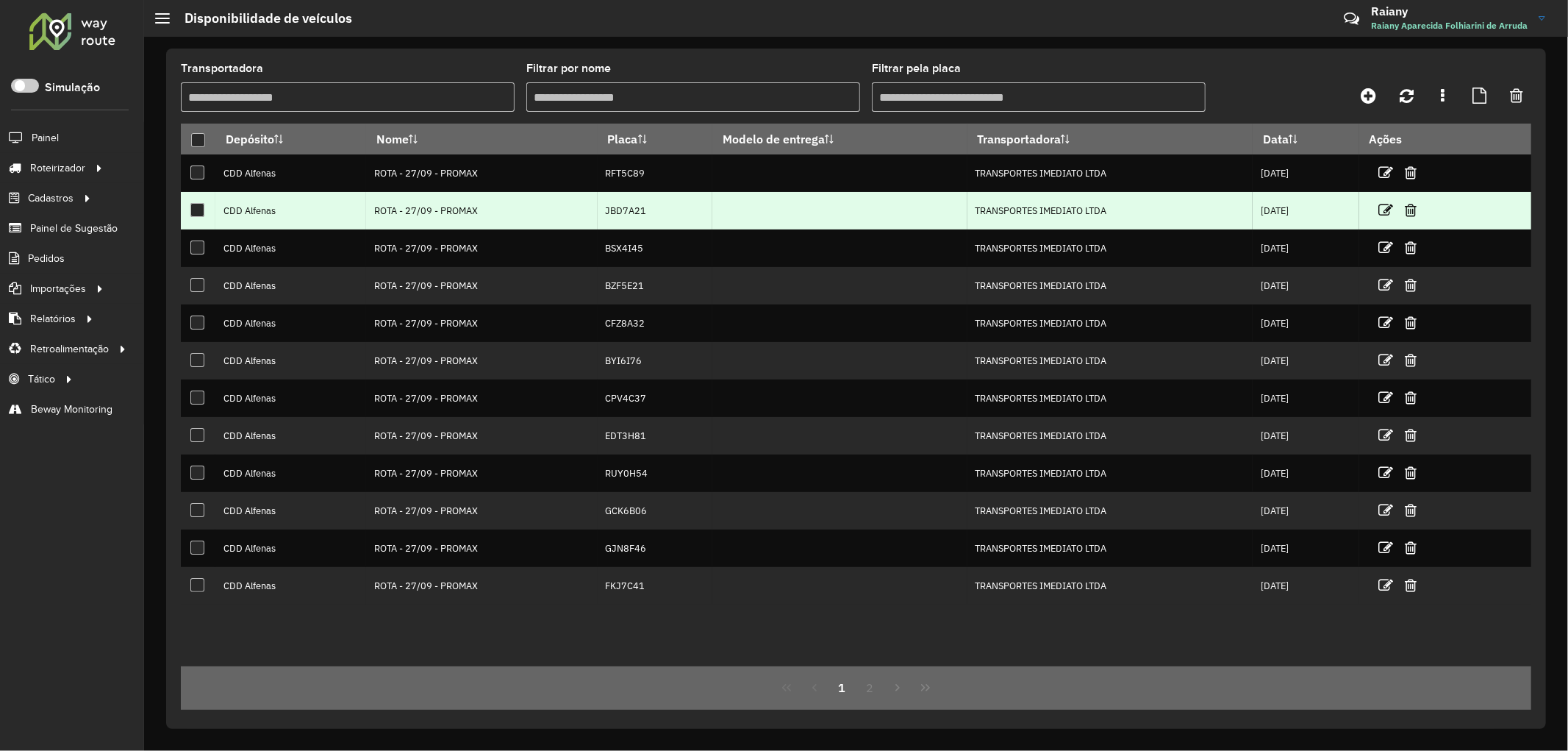
drag, startPoint x: 638, startPoint y: 204, endPoint x: 608, endPoint y: 184, distance: 36.1
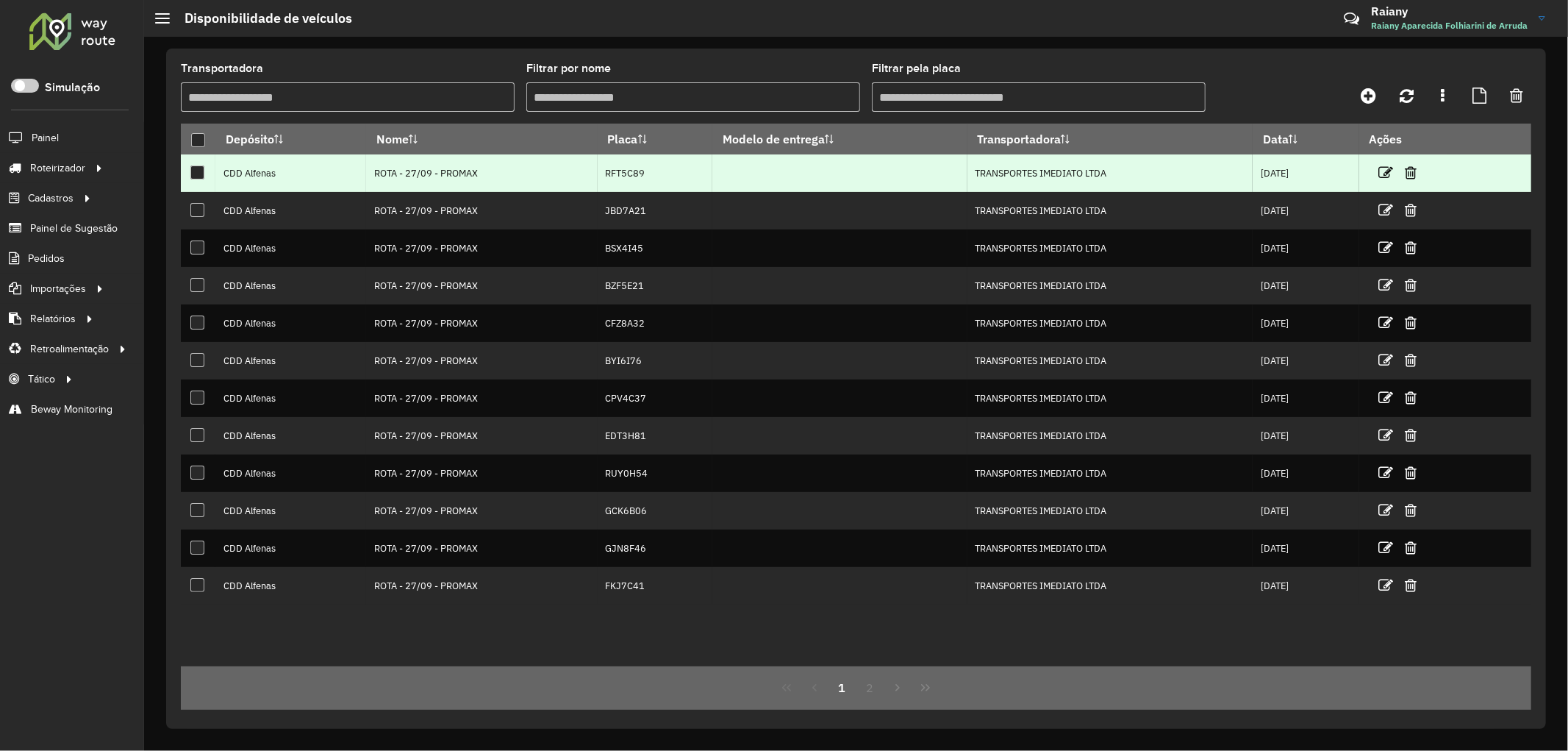
click at [648, 204] on td "JBD7A21" at bounding box center [655, 211] width 115 height 37
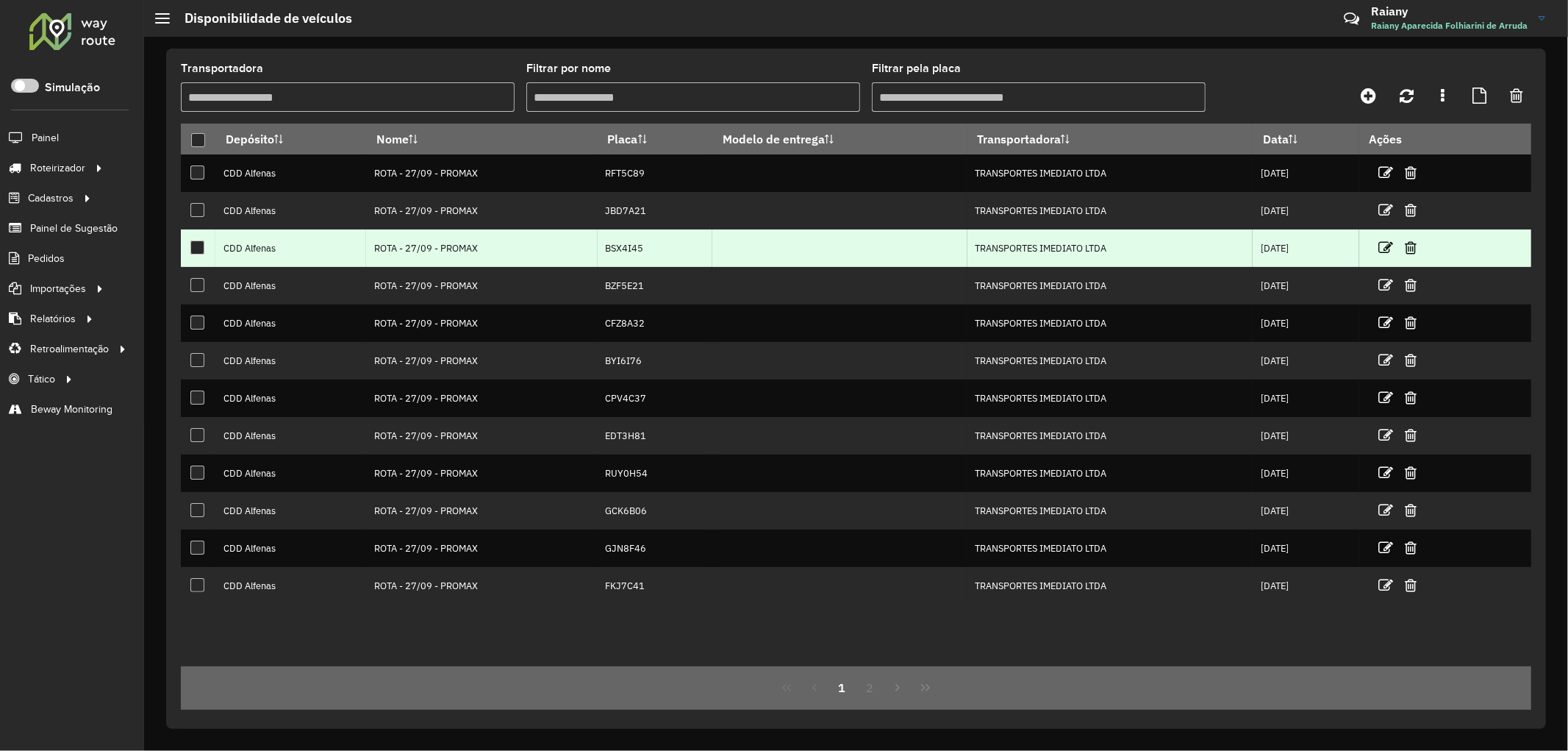
drag, startPoint x: 594, startPoint y: 250, endPoint x: 640, endPoint y: 243, distance: 46.5
click at [640, 243] on td "BSX4I45" at bounding box center [655, 248] width 115 height 37
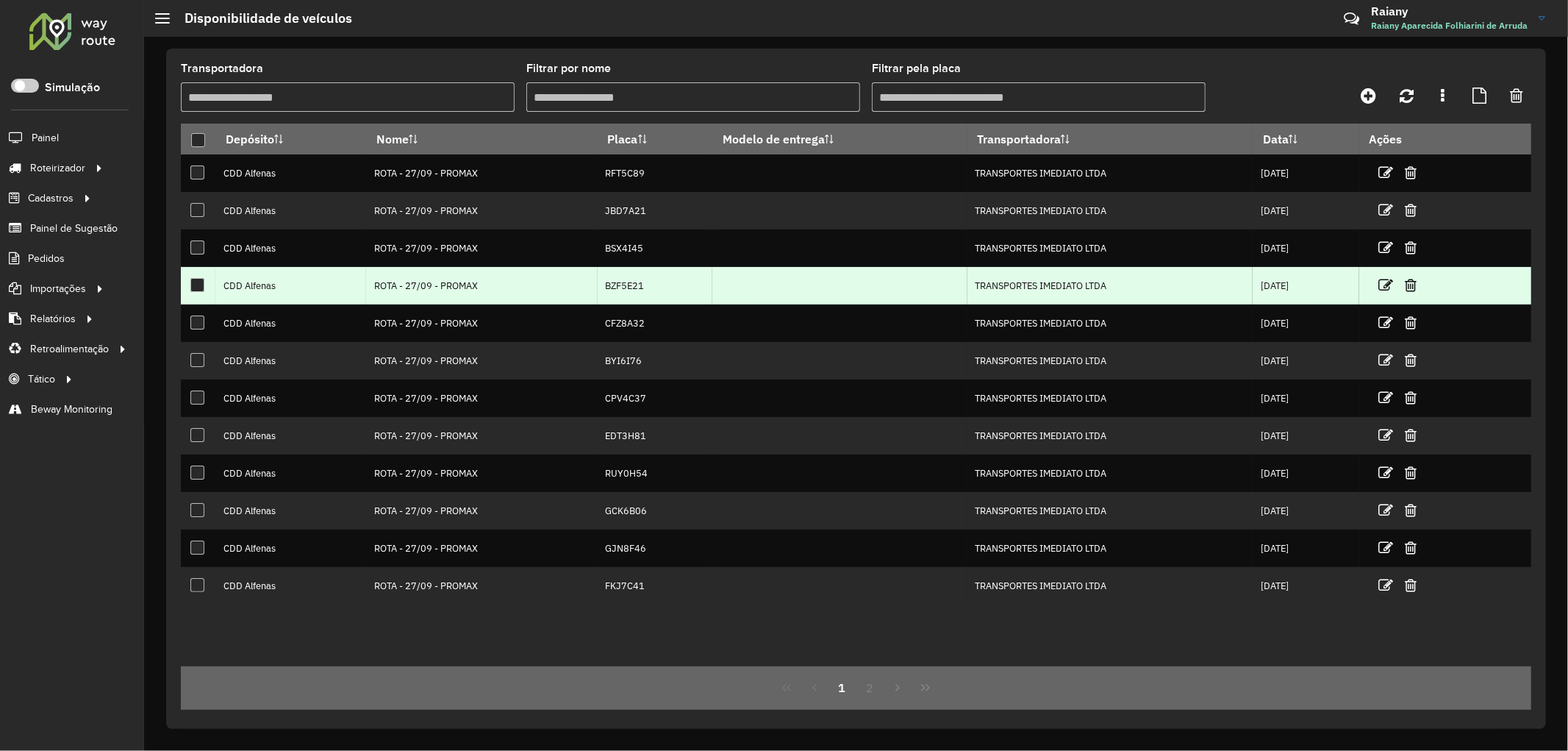
drag, startPoint x: 598, startPoint y: 291, endPoint x: 634, endPoint y: 291, distance: 36.0
click at [634, 291] on td "BZF5E21" at bounding box center [655, 285] width 115 height 37
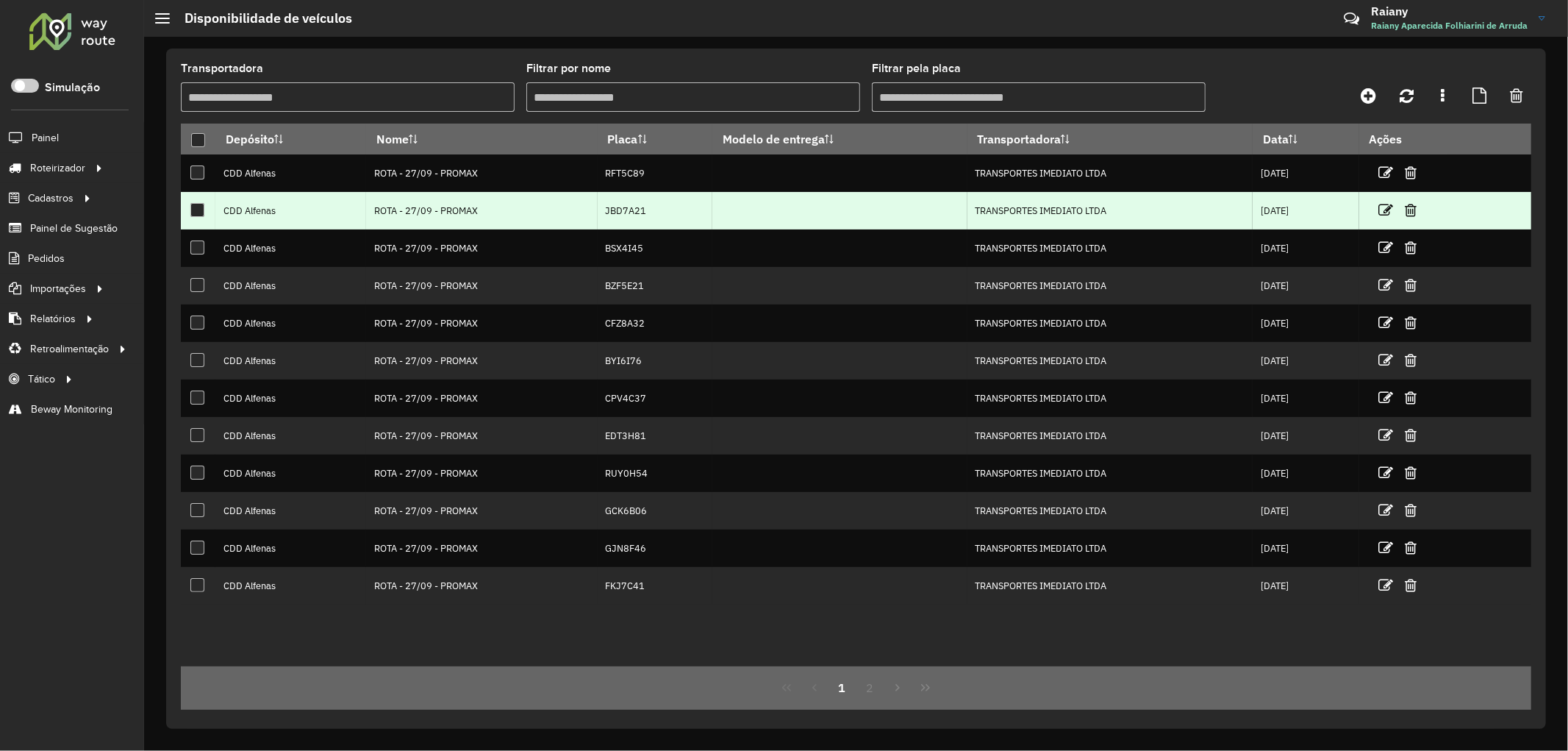
drag, startPoint x: 588, startPoint y: 218, endPoint x: 622, endPoint y: 208, distance: 35.4
click at [622, 208] on tr "CDD Alfenas ROTA - 27/09 - PROMAX JBD7A21 TRANSPORTES IMEDIATO LTDA 27/09/2025" at bounding box center [856, 211] width 1351 height 37
click at [613, 216] on td "JBD7A21" at bounding box center [655, 211] width 115 height 37
click at [598, 211] on td "JBD7A21" at bounding box center [655, 211] width 115 height 37
drag, startPoint x: 601, startPoint y: 212, endPoint x: 626, endPoint y: 209, distance: 25.2
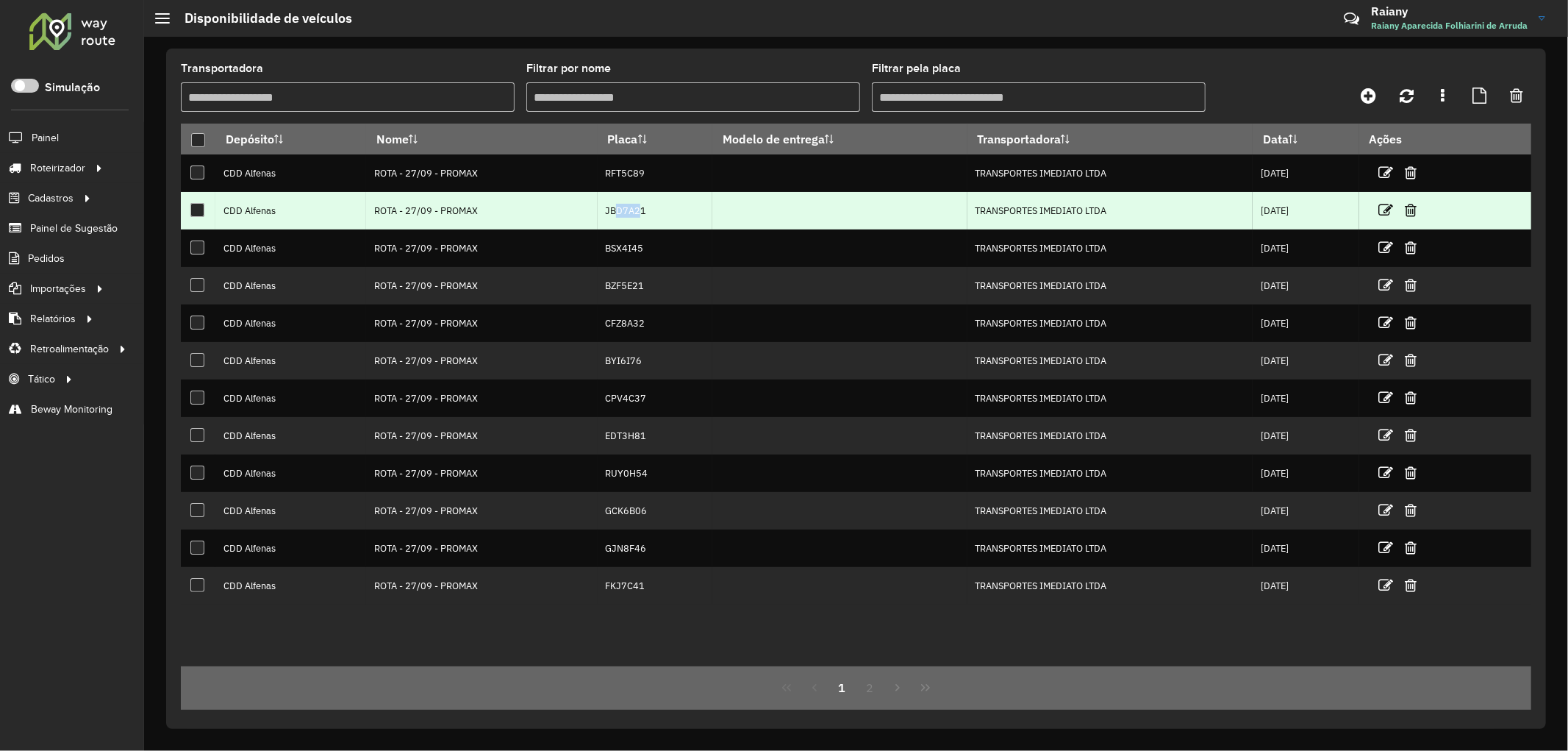
click at [626, 209] on td "JBD7A21" at bounding box center [655, 211] width 115 height 37
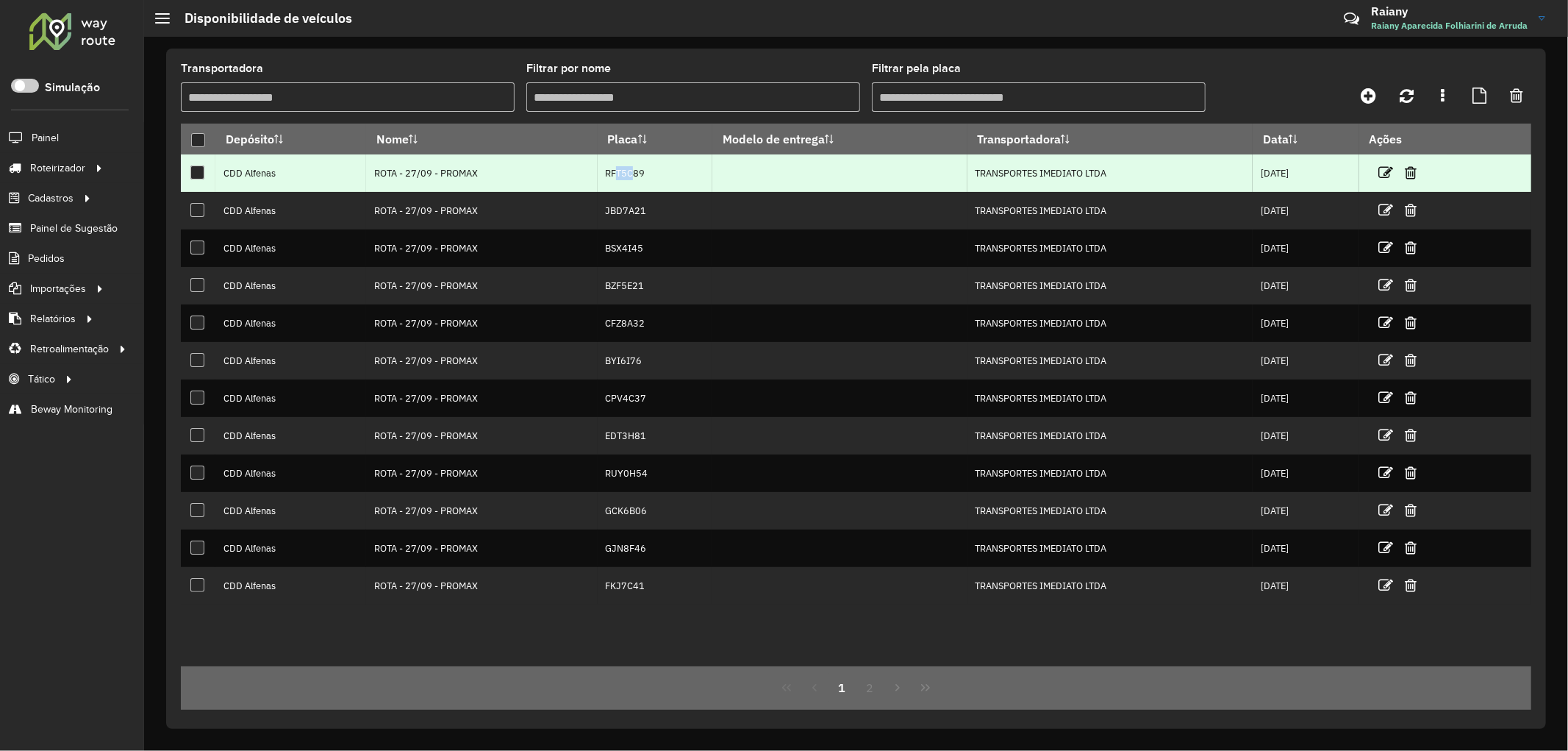
drag, startPoint x: 601, startPoint y: 180, endPoint x: 619, endPoint y: 174, distance: 19.0
click at [619, 174] on td "RFT5C89" at bounding box center [655, 173] width 115 height 37
click at [618, 173] on td "RFT5C89" at bounding box center [655, 173] width 115 height 37
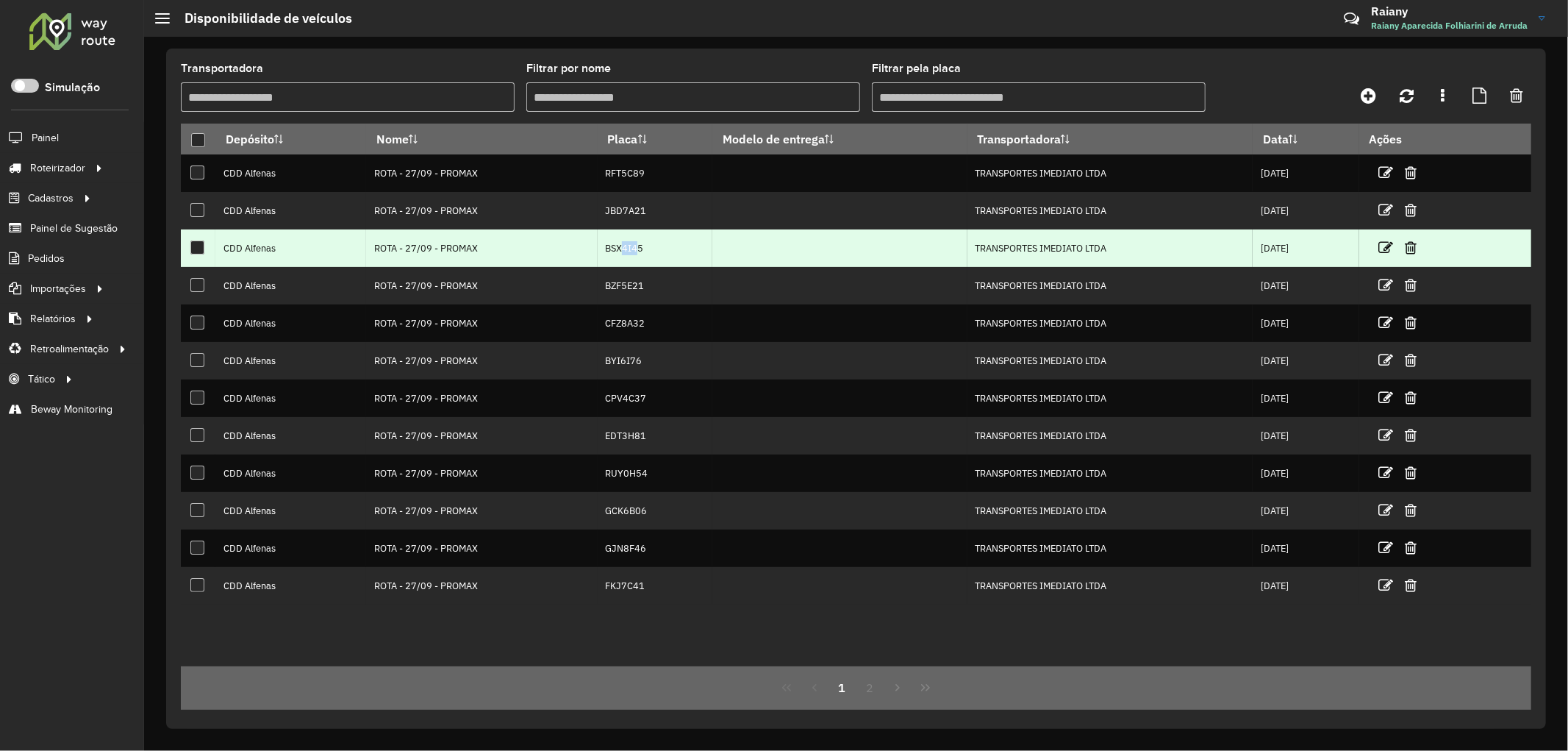
drag, startPoint x: 607, startPoint y: 251, endPoint x: 619, endPoint y: 265, distance: 18.4
click at [626, 255] on td "BSX4I45" at bounding box center [655, 248] width 115 height 37
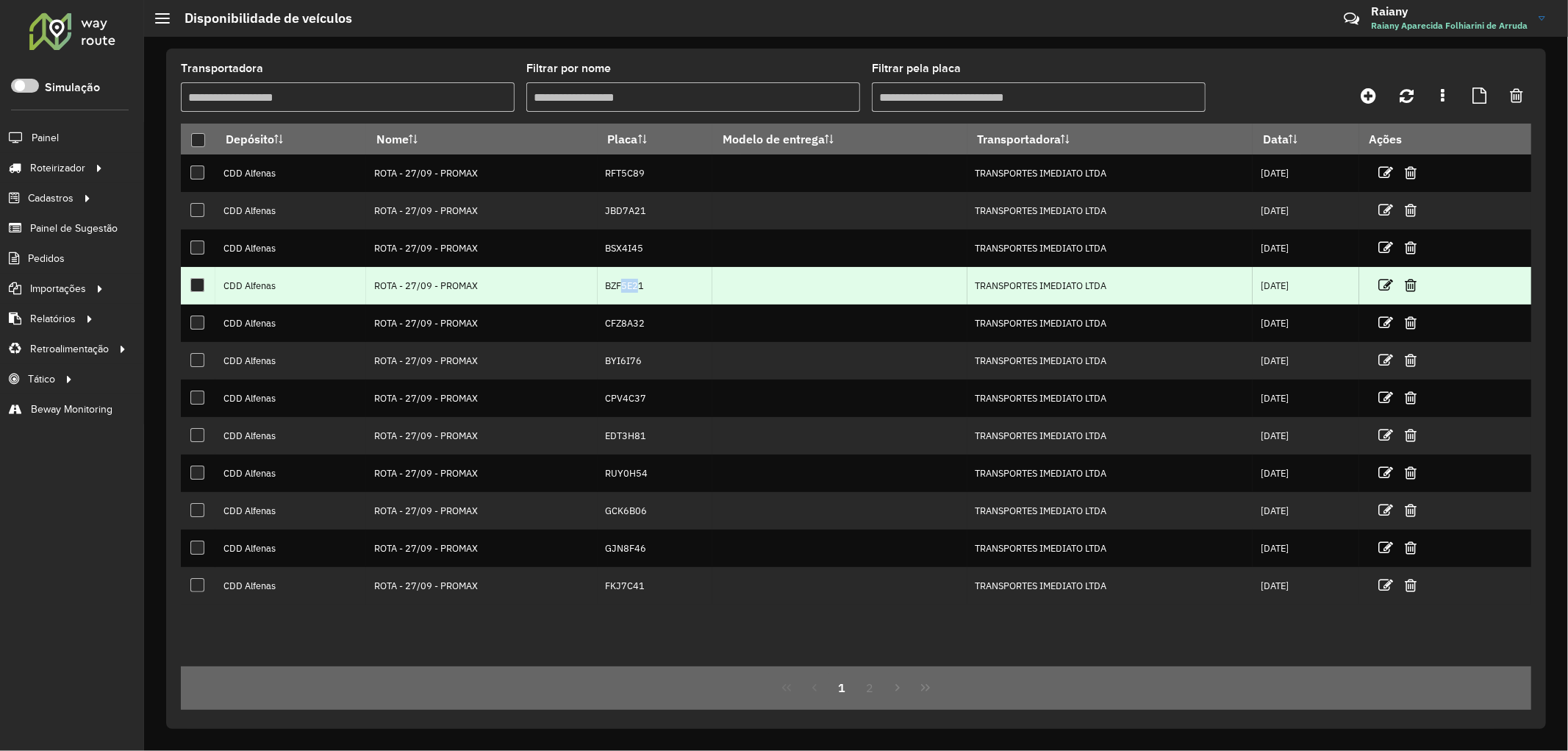
drag, startPoint x: 612, startPoint y: 288, endPoint x: 626, endPoint y: 289, distance: 14.0
click at [626, 289] on td "BZF5E21" at bounding box center [655, 285] width 115 height 37
click at [615, 294] on td "BZF5E21" at bounding box center [655, 285] width 115 height 37
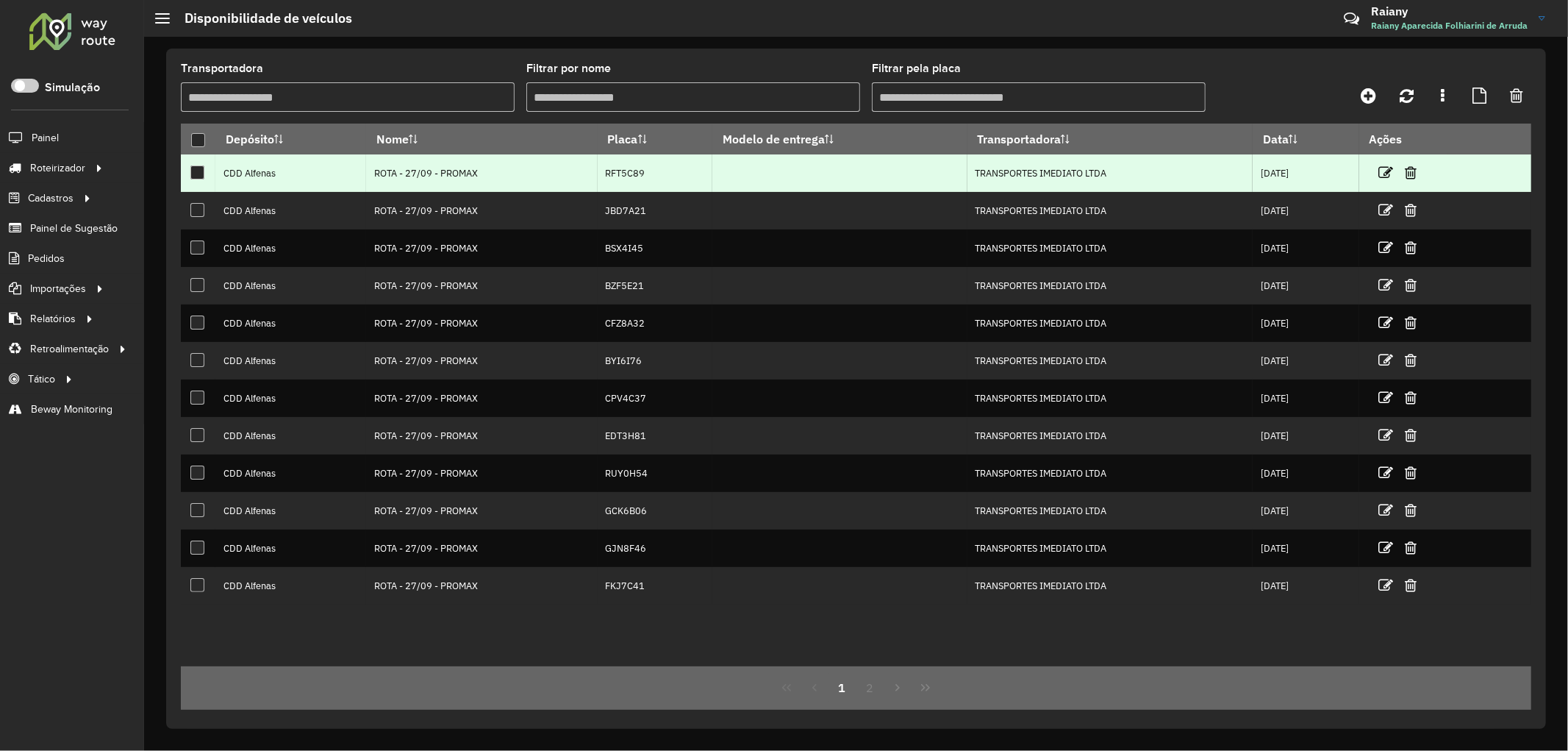
drag, startPoint x: 601, startPoint y: 175, endPoint x: 640, endPoint y: 166, distance: 40.0
click at [640, 166] on td "RFT5C89" at bounding box center [655, 173] width 115 height 37
click at [608, 174] on td "RFT5C89" at bounding box center [655, 173] width 115 height 37
click at [736, 167] on td at bounding box center [840, 173] width 255 height 37
drag, startPoint x: 605, startPoint y: 175, endPoint x: 622, endPoint y: 175, distance: 17.0
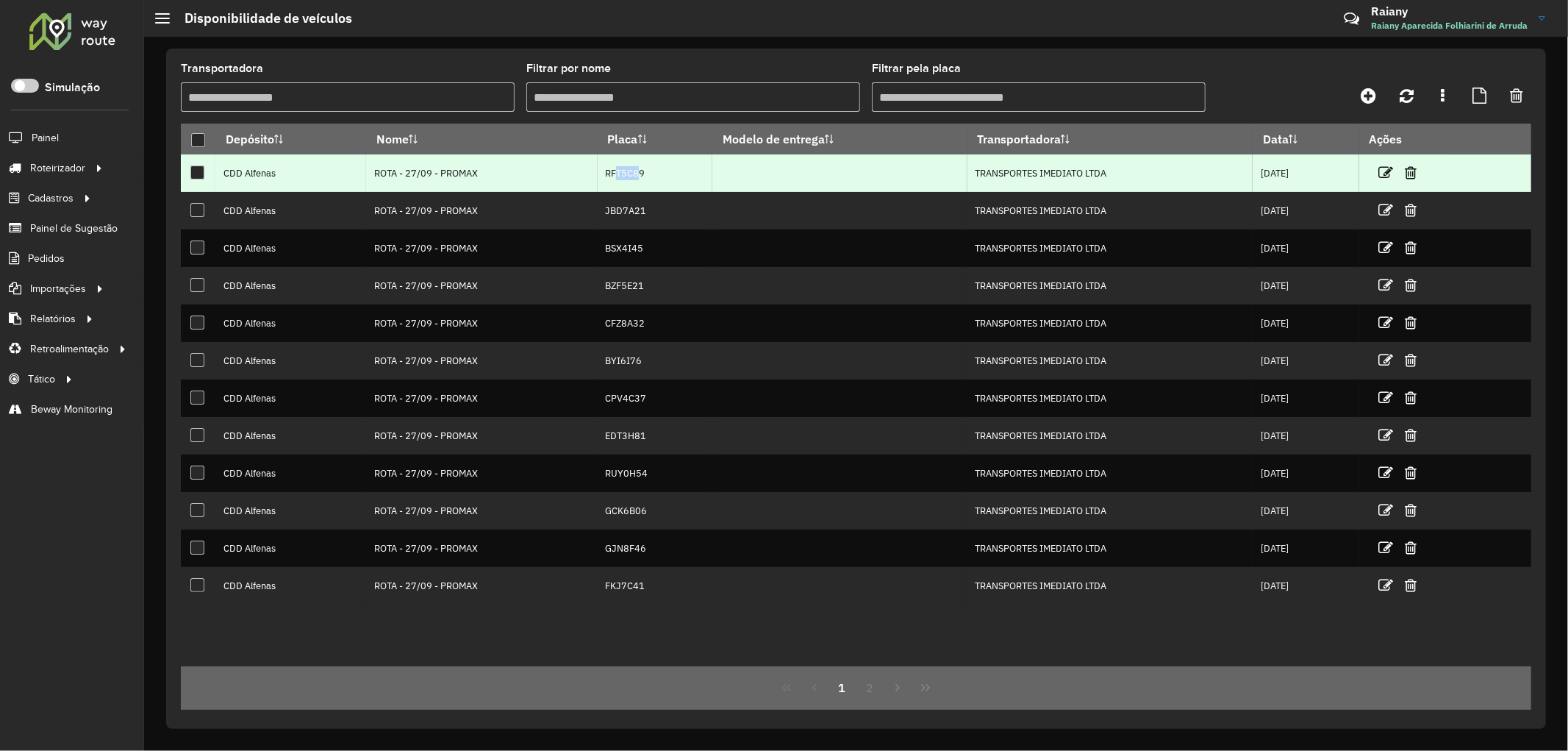
click at [622, 175] on td "RFT5C89" at bounding box center [655, 173] width 115 height 37
click at [606, 181] on td "RFT5C89" at bounding box center [655, 173] width 115 height 37
drag, startPoint x: 593, startPoint y: 172, endPoint x: 669, endPoint y: 178, distance: 76.2
click at [669, 178] on td "RFT5C89" at bounding box center [655, 173] width 115 height 37
click at [610, 175] on td "RFT5C89" at bounding box center [655, 173] width 115 height 37
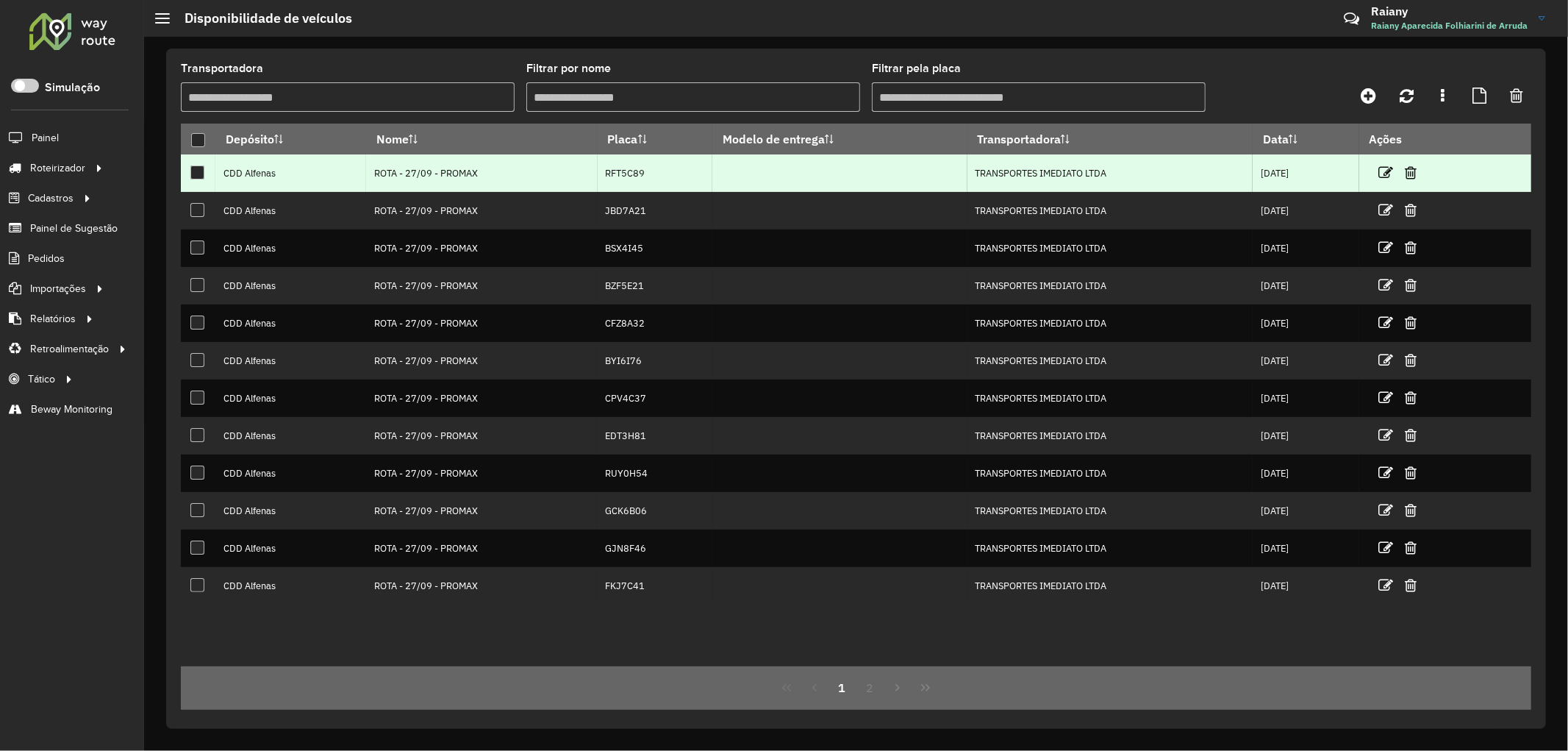
drag, startPoint x: 598, startPoint y: 172, endPoint x: 667, endPoint y: 178, distance: 69.3
click at [667, 178] on td "RFT5C89" at bounding box center [655, 173] width 115 height 37
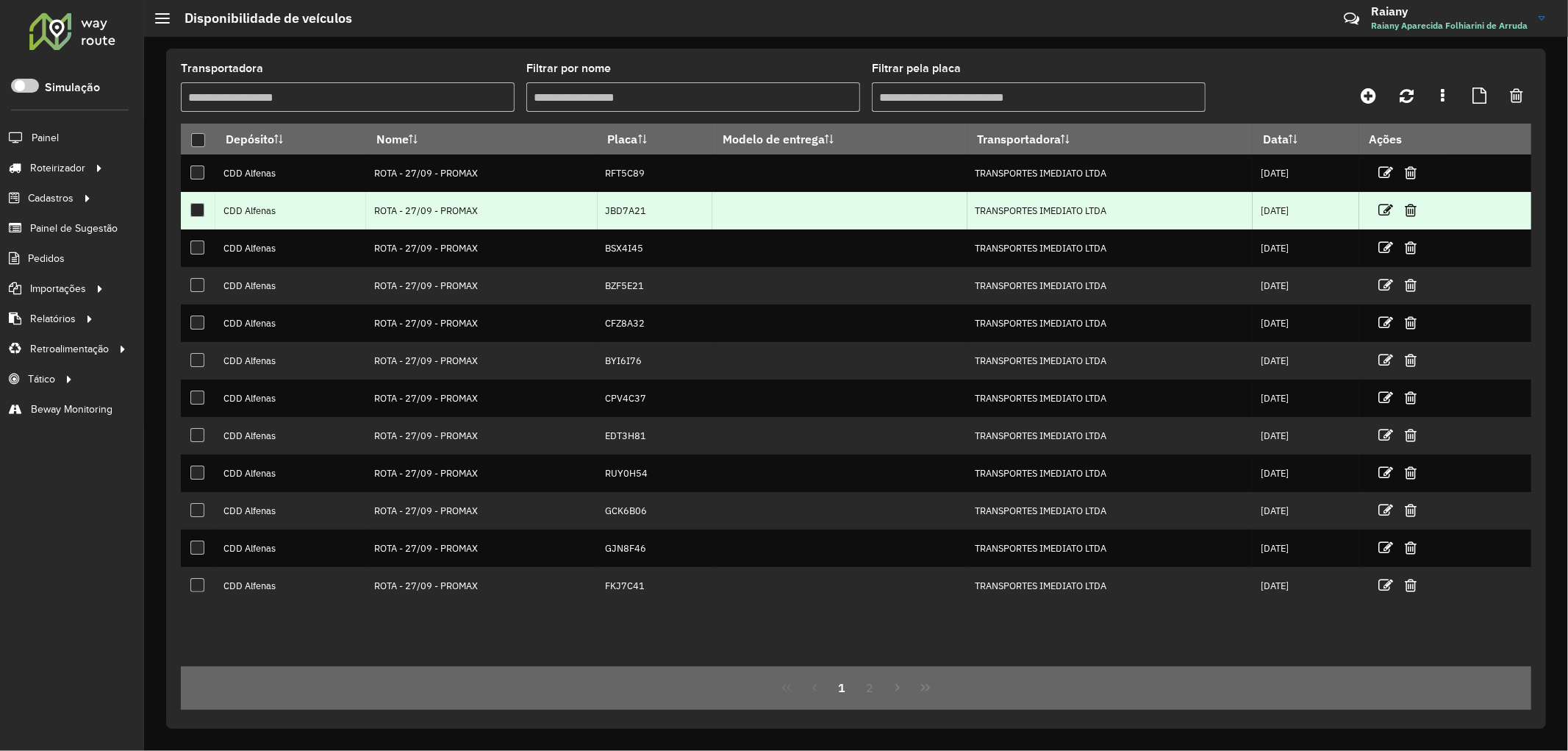
drag, startPoint x: 588, startPoint y: 215, endPoint x: 656, endPoint y: 215, distance: 68.0
click at [656, 215] on tr "CDD Alfenas ROTA - 27/09 - PROMAX JBD7A21 TRANSPORTES IMEDIATO LTDA 27/09/2025" at bounding box center [856, 211] width 1351 height 37
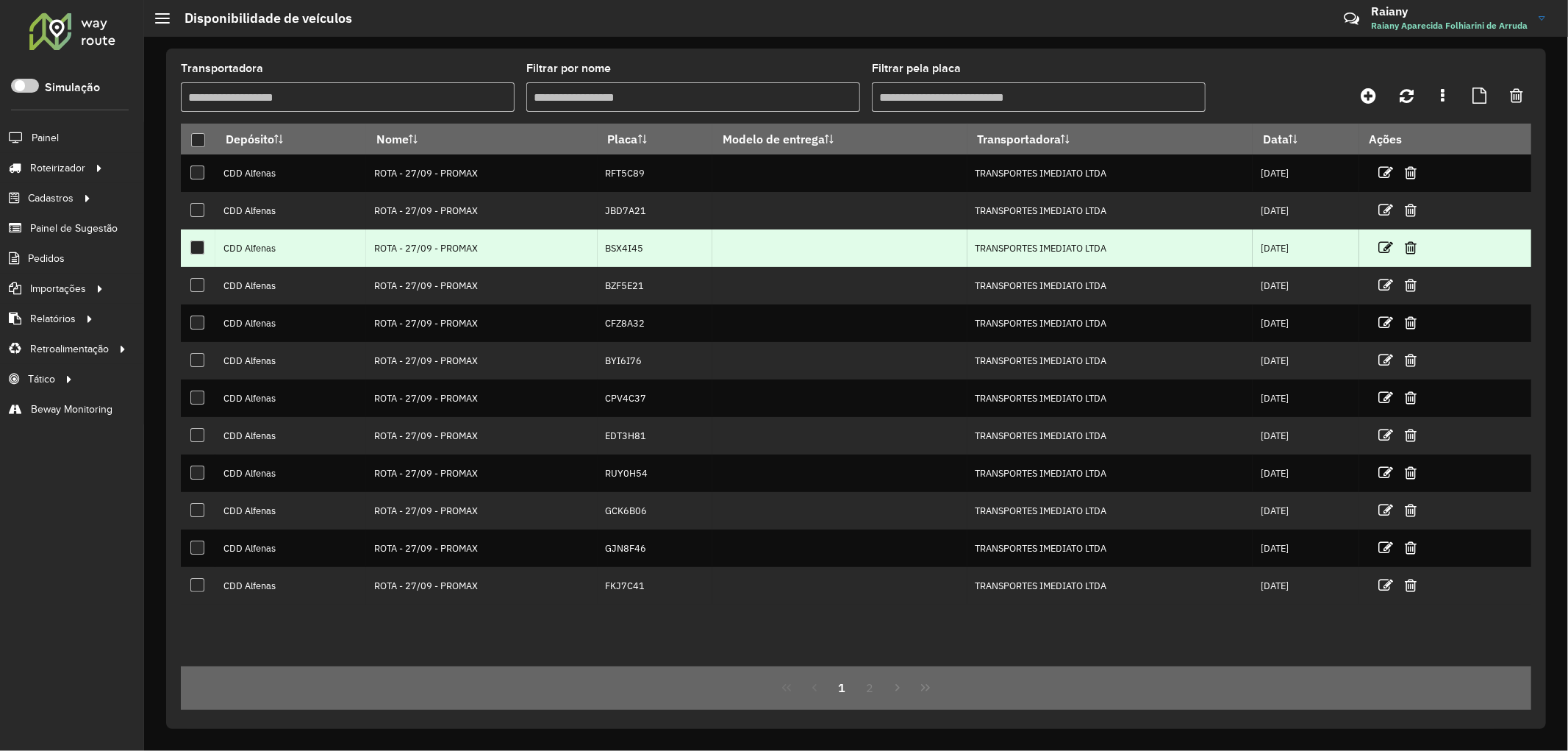
drag, startPoint x: 598, startPoint y: 247, endPoint x: 640, endPoint y: 247, distance: 42.0
click at [640, 247] on td "BSX4I45" at bounding box center [655, 248] width 115 height 37
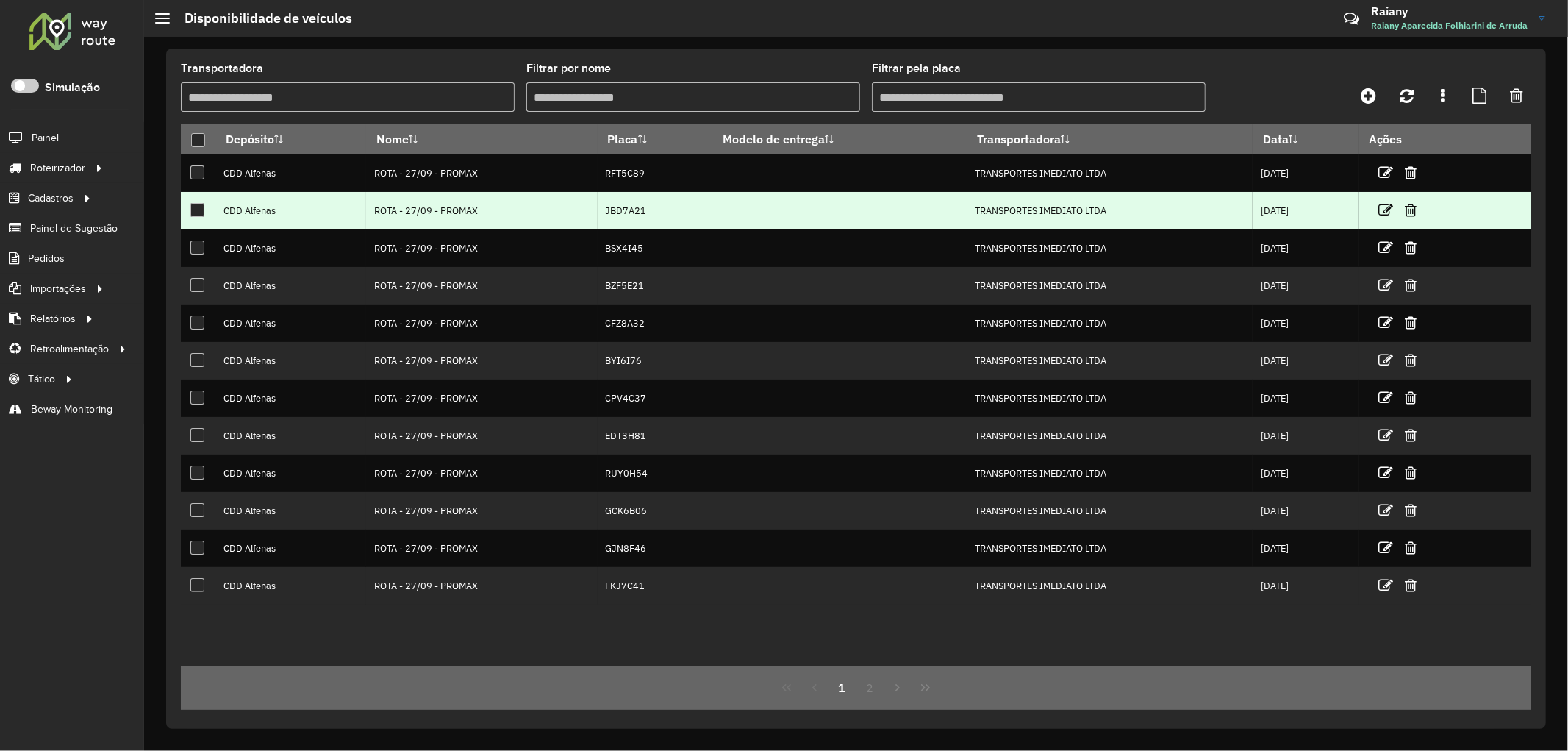
drag, startPoint x: 604, startPoint y: 204, endPoint x: 670, endPoint y: 204, distance: 66.0
click at [670, 204] on td "JBD7A21" at bounding box center [655, 211] width 115 height 37
click at [645, 206] on td "JBD7A21" at bounding box center [655, 211] width 115 height 37
drag, startPoint x: 595, startPoint y: 209, endPoint x: 645, endPoint y: 210, distance: 50.0
click at [645, 210] on td "JBD7A21" at bounding box center [655, 211] width 115 height 37
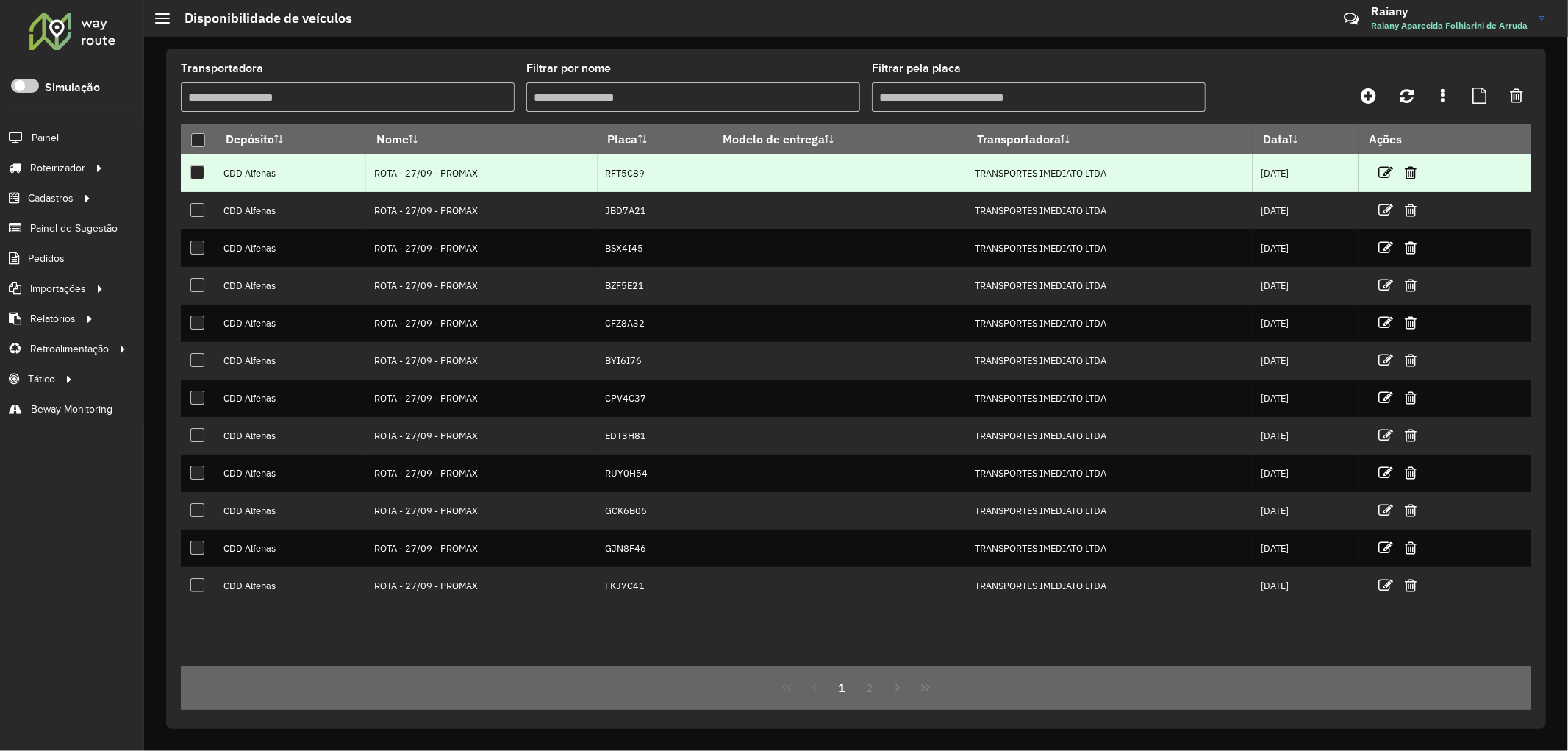
click at [618, 178] on td "RFT5C89" at bounding box center [655, 173] width 115 height 37
drag, startPoint x: 591, startPoint y: 173, endPoint x: 657, endPoint y: 173, distance: 66.0
click at [657, 173] on td "RFT5C89" at bounding box center [655, 173] width 115 height 37
click at [610, 172] on td "RFT5C89" at bounding box center [655, 173] width 115 height 37
drag, startPoint x: 598, startPoint y: 172, endPoint x: 650, endPoint y: 173, distance: 52.0
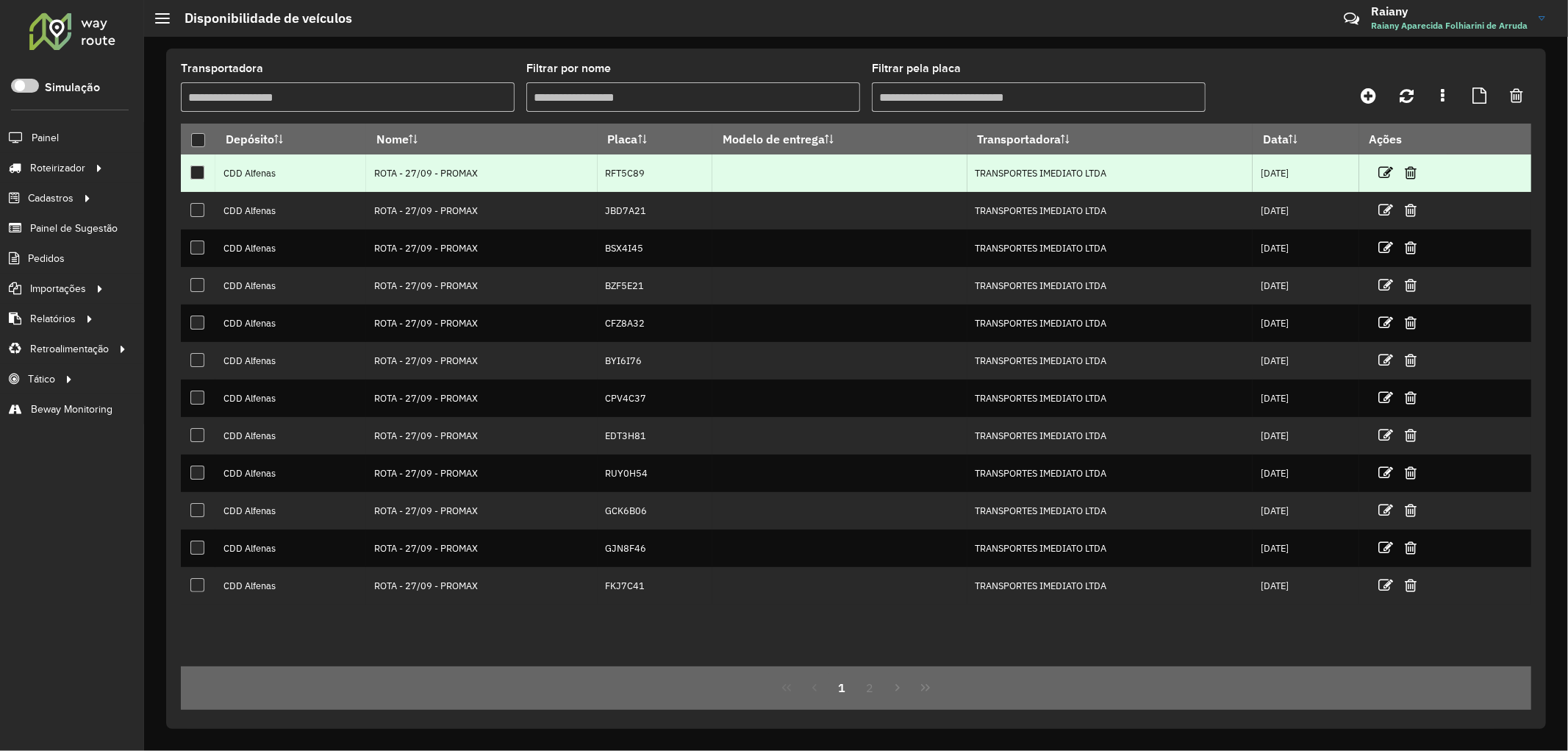
click at [650, 173] on td "RFT5C89" at bounding box center [655, 173] width 115 height 37
drag, startPoint x: 964, startPoint y: 173, endPoint x: 1100, endPoint y: 163, distance: 136.4
click at [1100, 163] on td "TRANSPORTES IMEDIATO LTDA" at bounding box center [1110, 173] width 286 height 37
drag, startPoint x: 615, startPoint y: 173, endPoint x: 626, endPoint y: 173, distance: 11.0
click at [626, 173] on td "RFT5C89" at bounding box center [655, 173] width 115 height 37
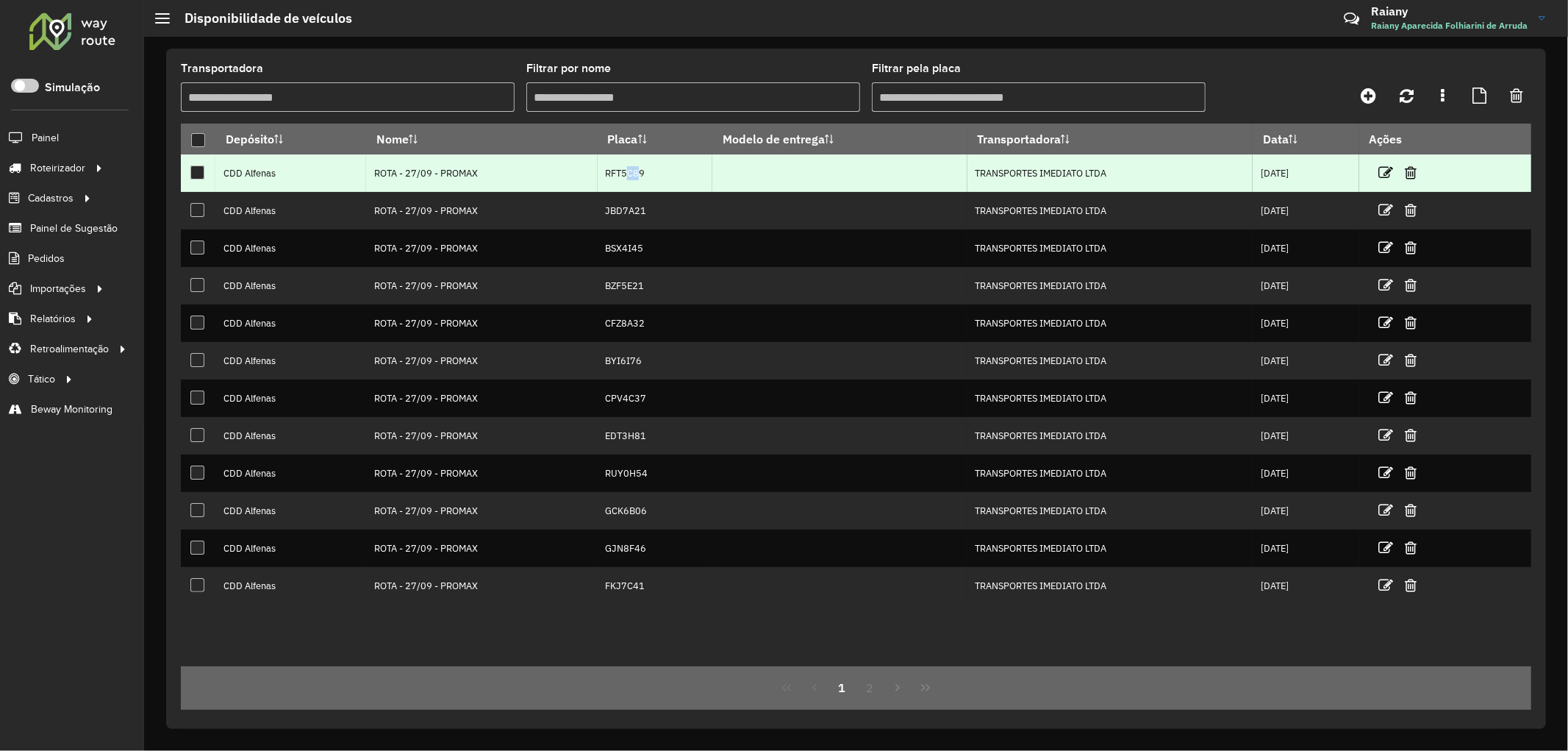
click at [612, 172] on td "RFT5C89" at bounding box center [655, 173] width 115 height 37
drag, startPoint x: 600, startPoint y: 172, endPoint x: 671, endPoint y: 169, distance: 71.1
click at [671, 169] on td "RFT5C89" at bounding box center [655, 173] width 115 height 37
drag, startPoint x: 1023, startPoint y: 172, endPoint x: 1093, endPoint y: 172, distance: 70.0
click at [1093, 172] on td "TRANSPORTES IMEDIATO LTDA" at bounding box center [1110, 173] width 286 height 37
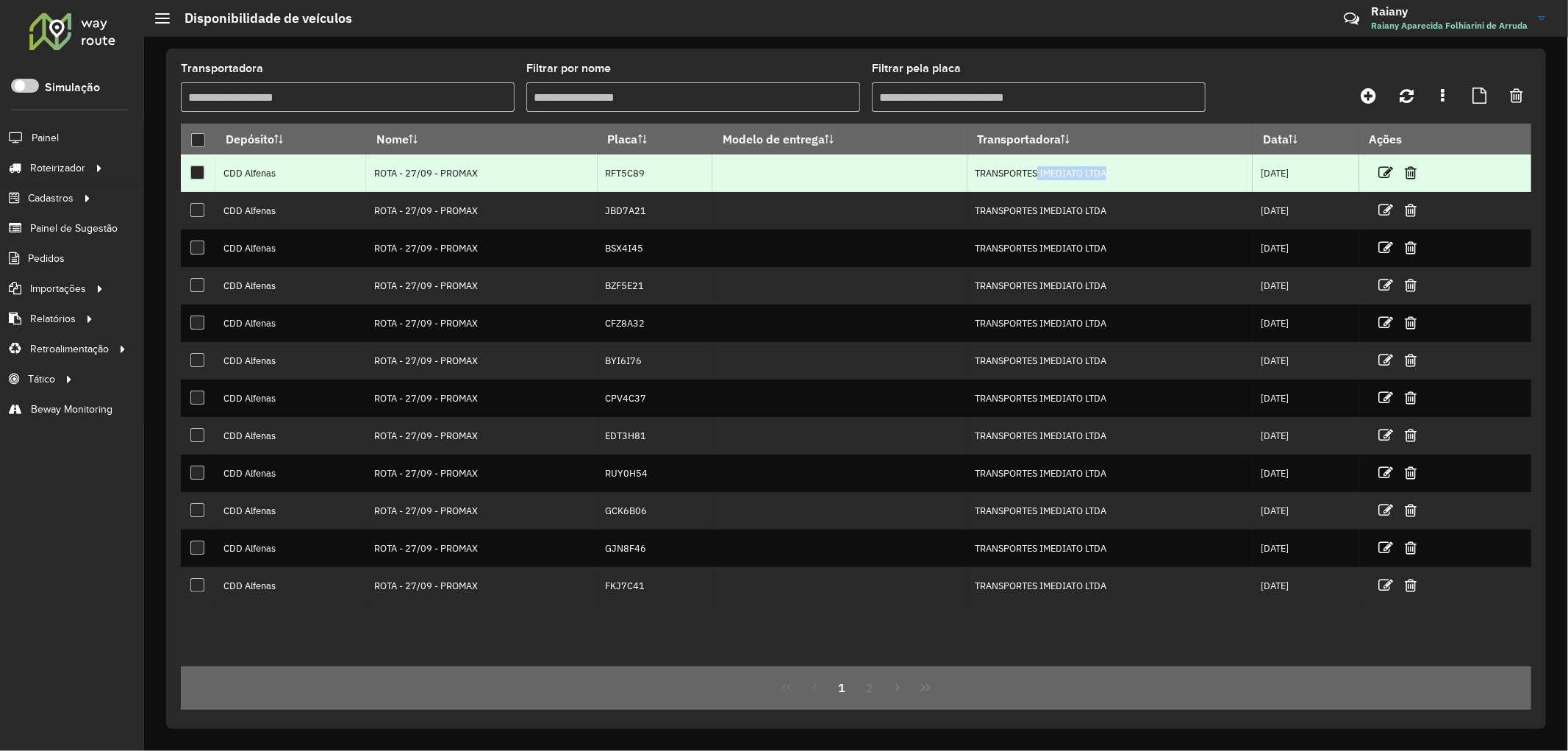
click at [1076, 171] on td "TRANSPORTES IMEDIATO LTDA" at bounding box center [1110, 173] width 286 height 37
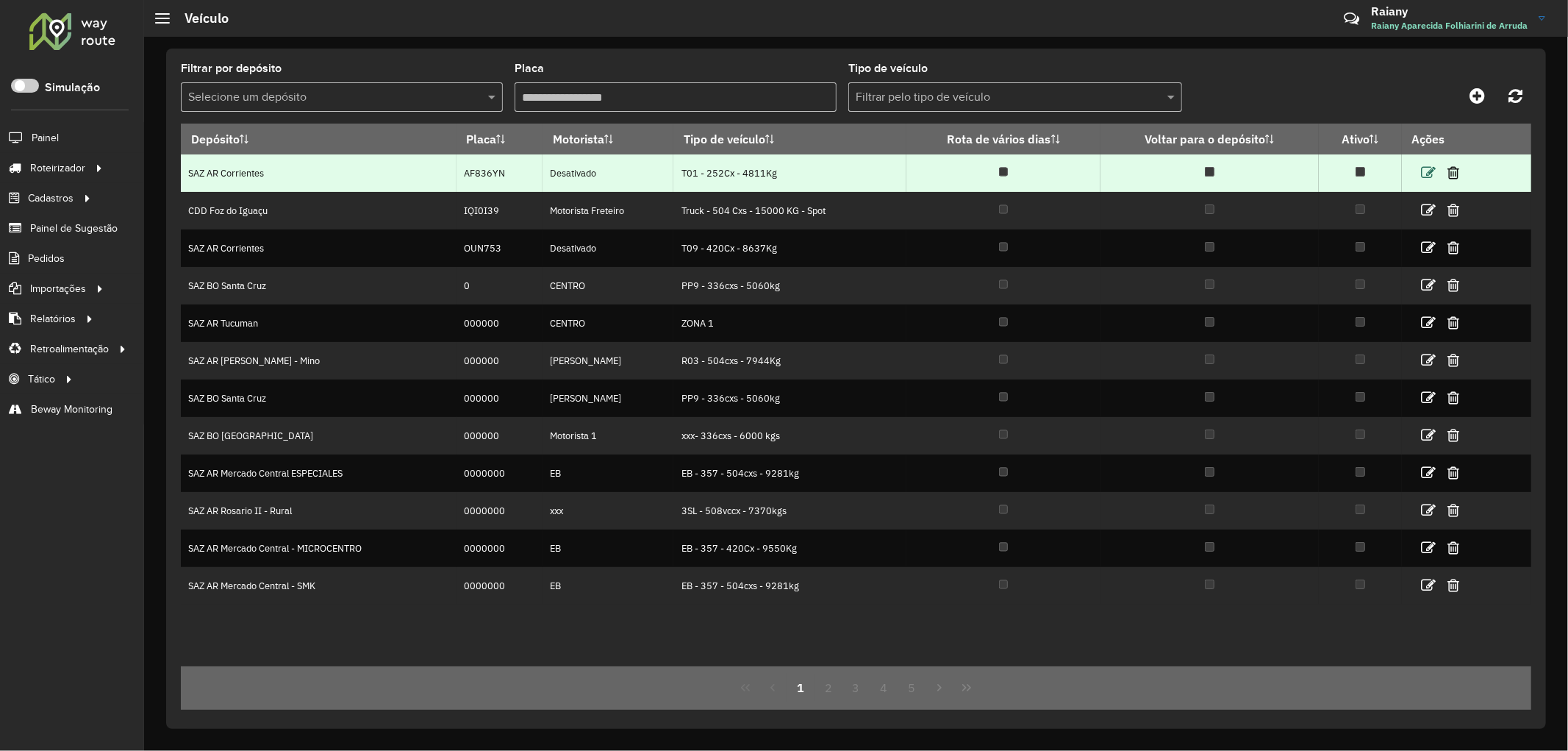
click at [1429, 176] on icon at bounding box center [1428, 173] width 15 height 15
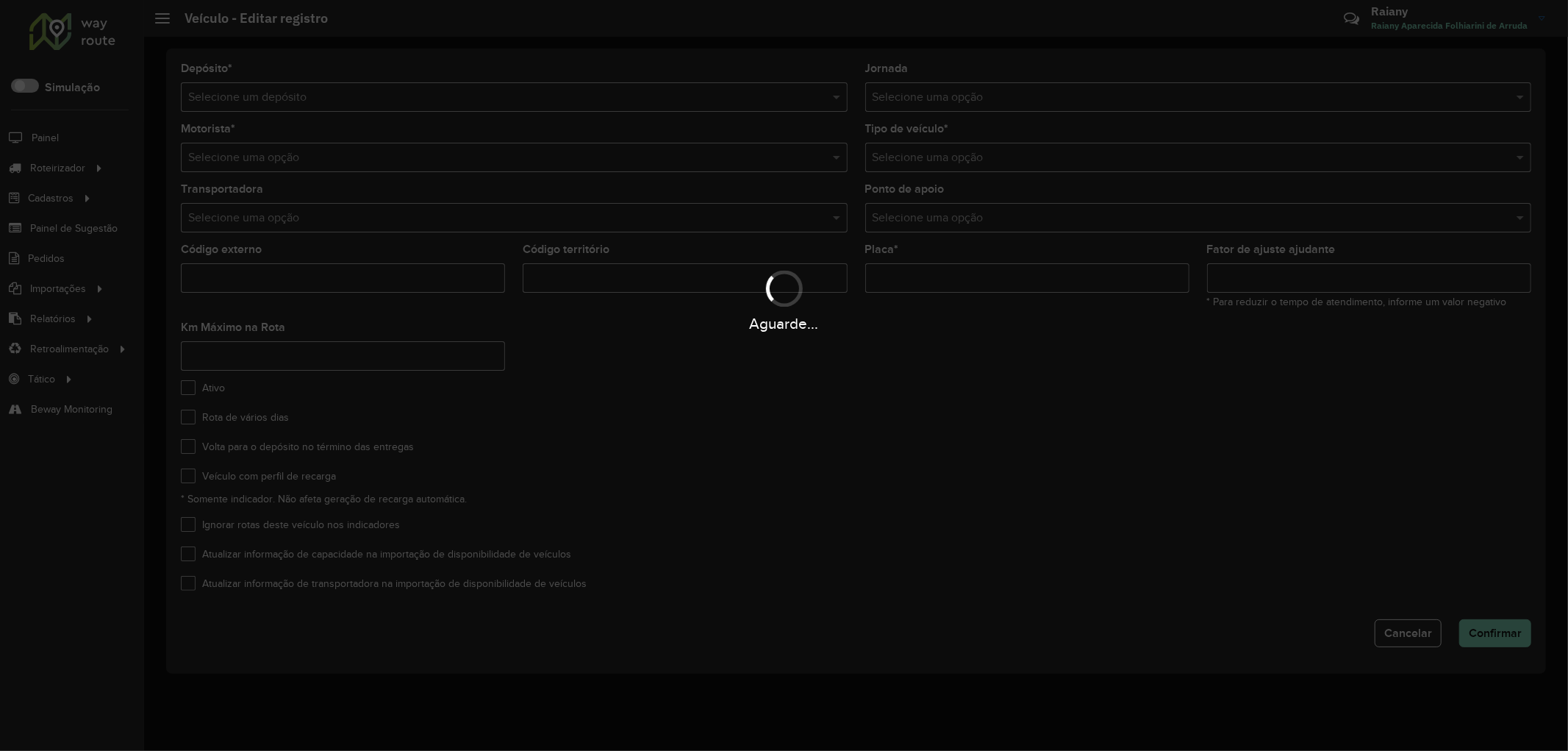
type input "***"
type input "*******"
